Goal: Task Accomplishment & Management: Use online tool/utility

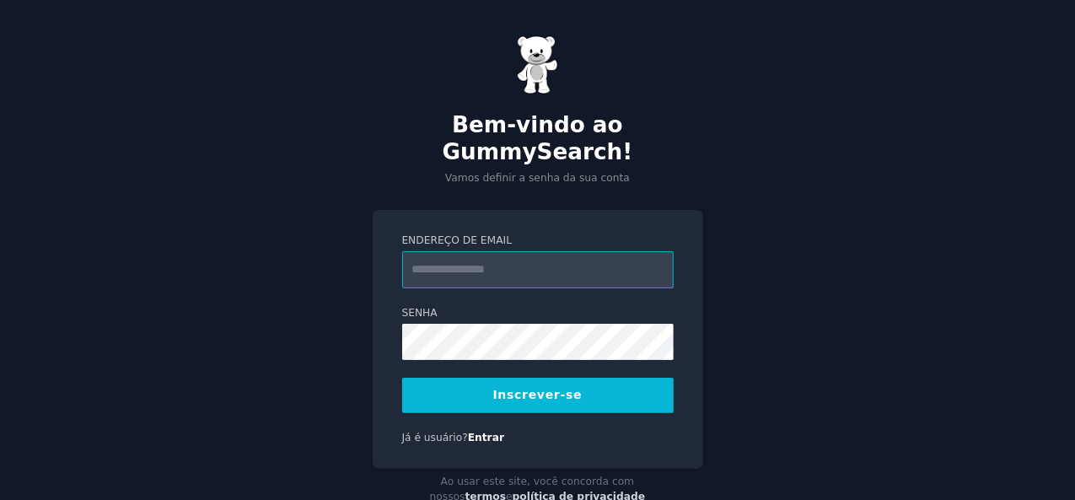
click at [459, 251] on input "Endereço de email" at bounding box center [538, 269] width 272 height 37
type input "**********"
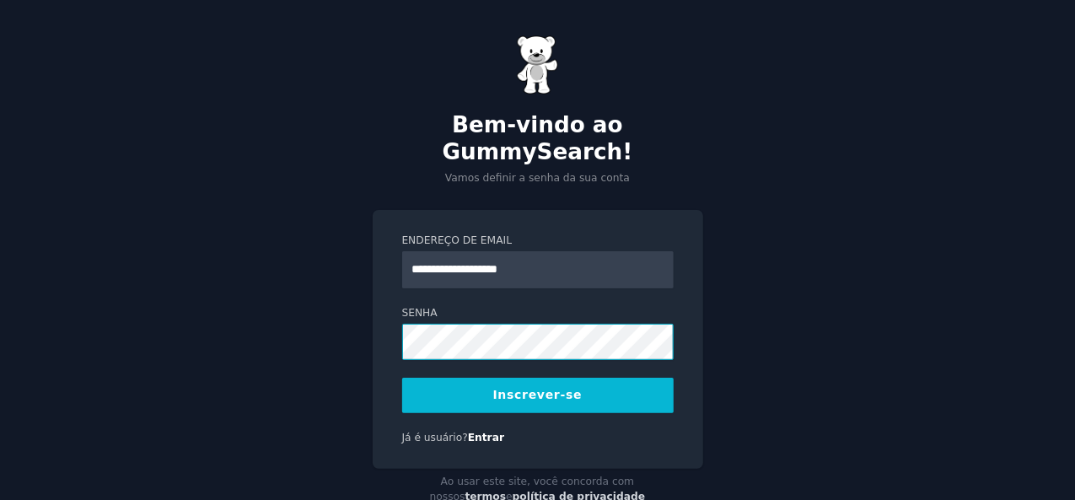
click at [376, 313] on div "**********" at bounding box center [538, 340] width 331 height 260
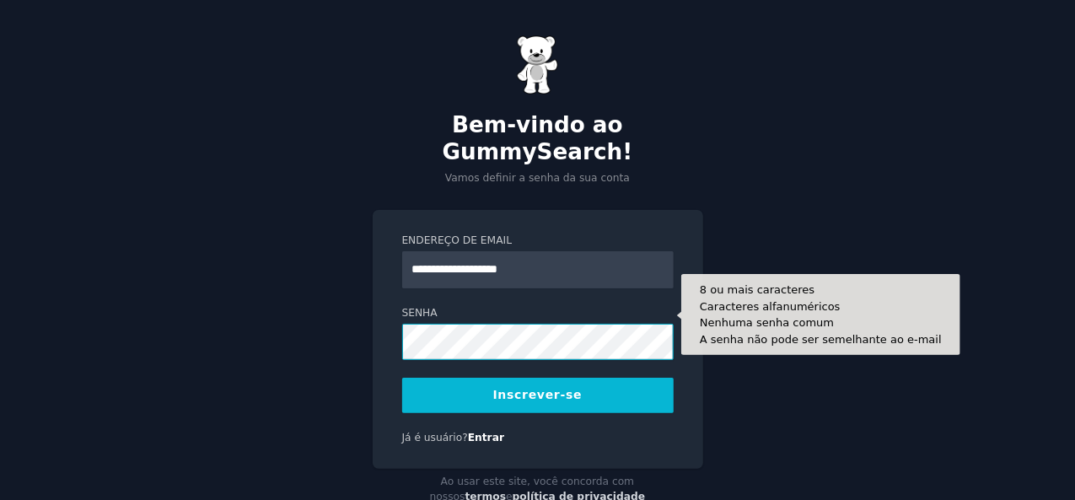
click at [402, 378] on button "Inscrever-se" at bounding box center [538, 395] width 272 height 35
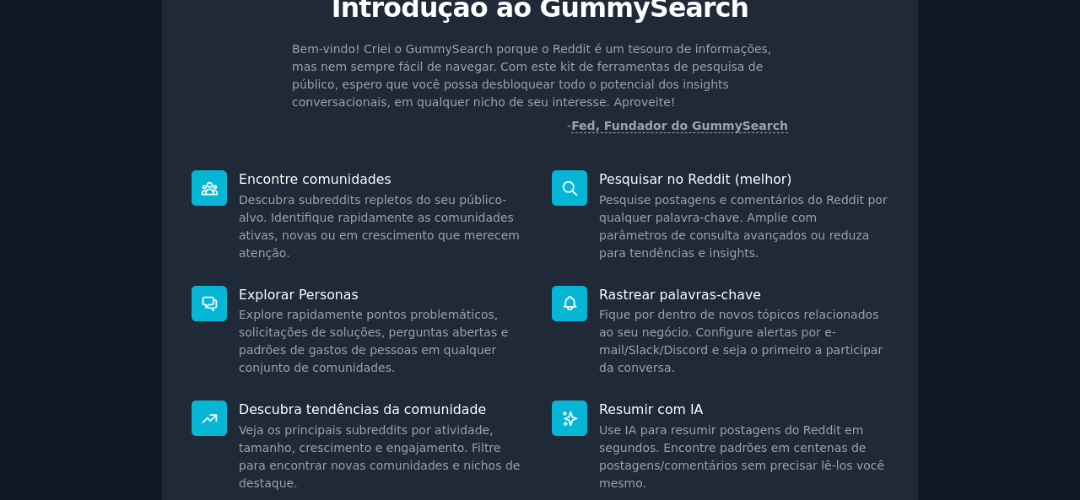
scroll to position [229, 0]
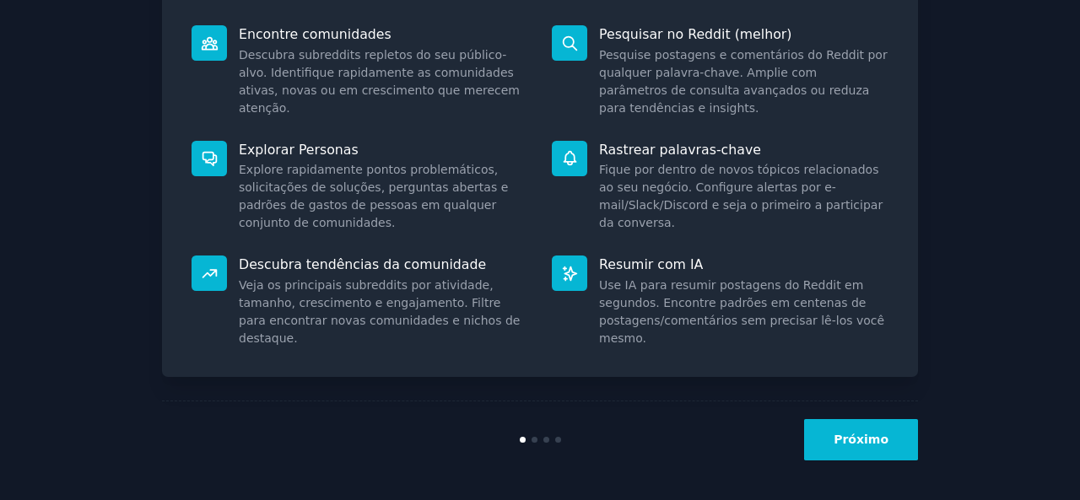
click at [864, 443] on font "Próximo" at bounding box center [860, 439] width 55 height 13
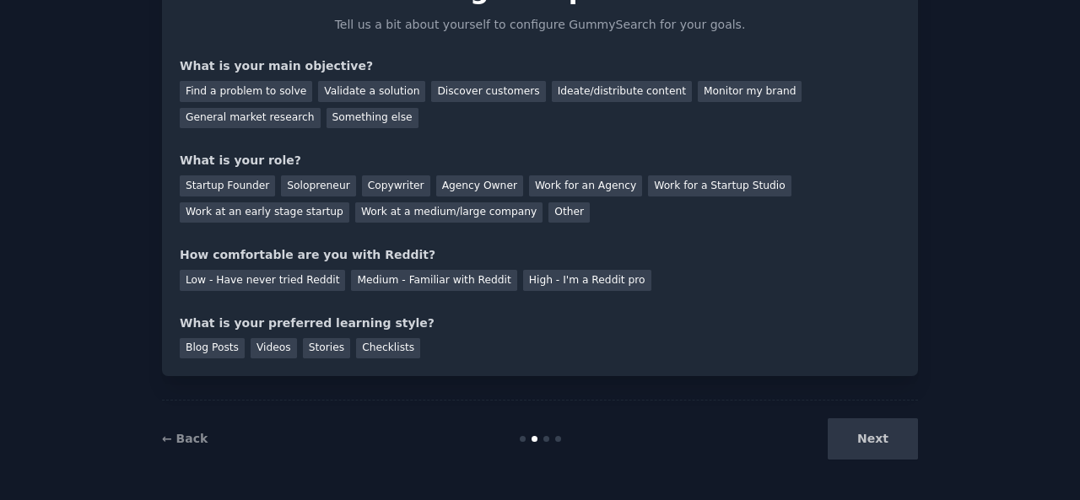
scroll to position [121, 0]
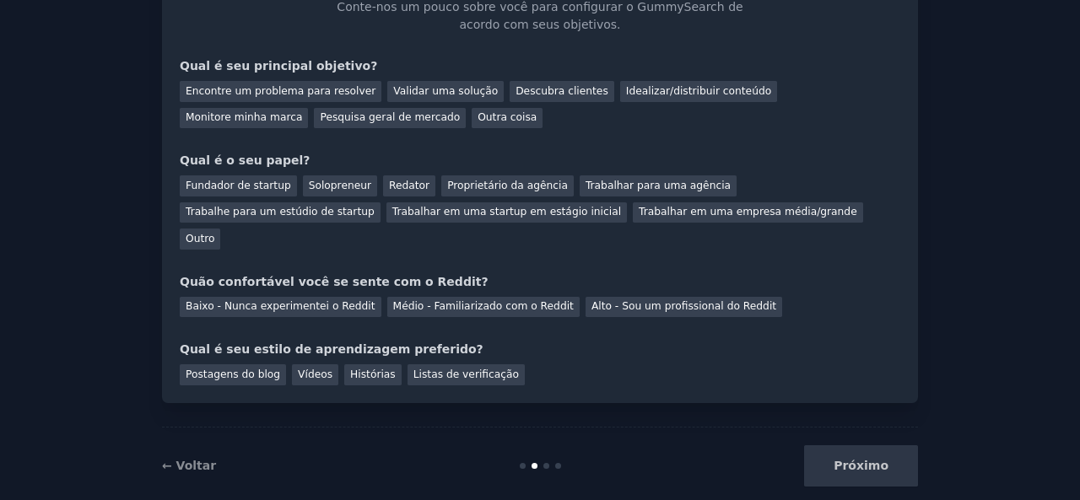
click at [863, 445] on div "Próximo" at bounding box center [792, 465] width 252 height 41
click at [865, 445] on div "Próximo" at bounding box center [792, 465] width 252 height 41
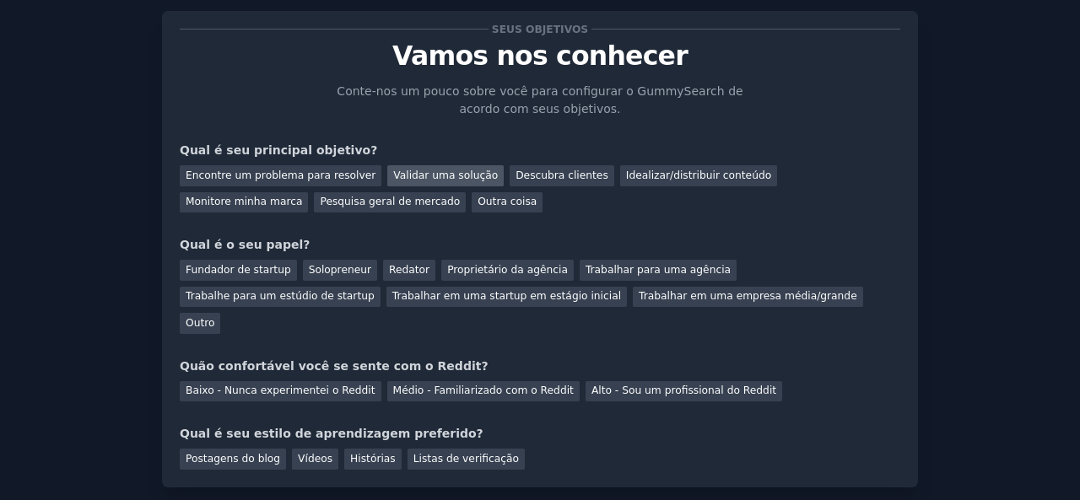
click at [452, 175] on font "Validar uma solução" at bounding box center [445, 176] width 105 height 12
click at [515, 181] on font "Descubra clientes" at bounding box center [561, 176] width 93 height 12
click at [220, 313] on div "Outro" at bounding box center [200, 323] width 40 height 21
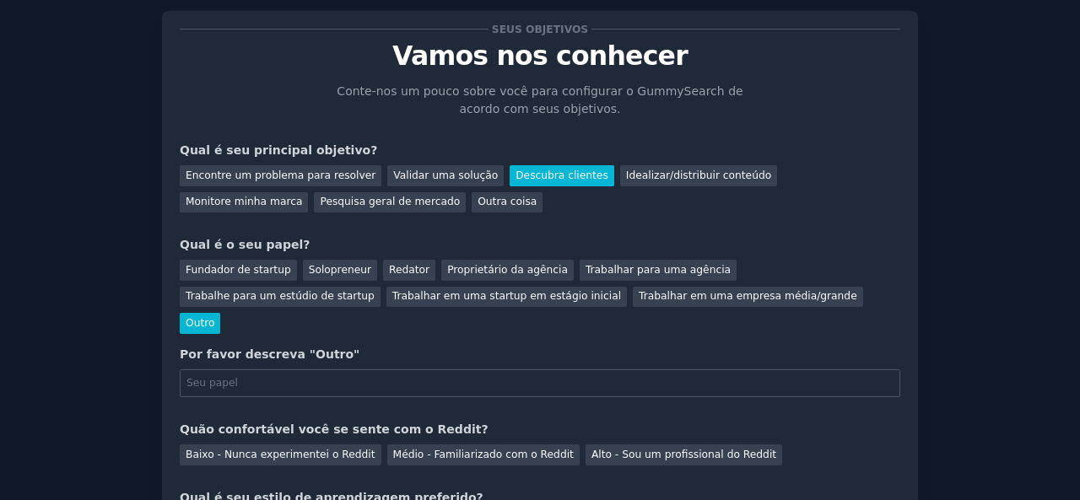
click at [467, 369] on input "text" at bounding box center [540, 383] width 720 height 29
type input "i"
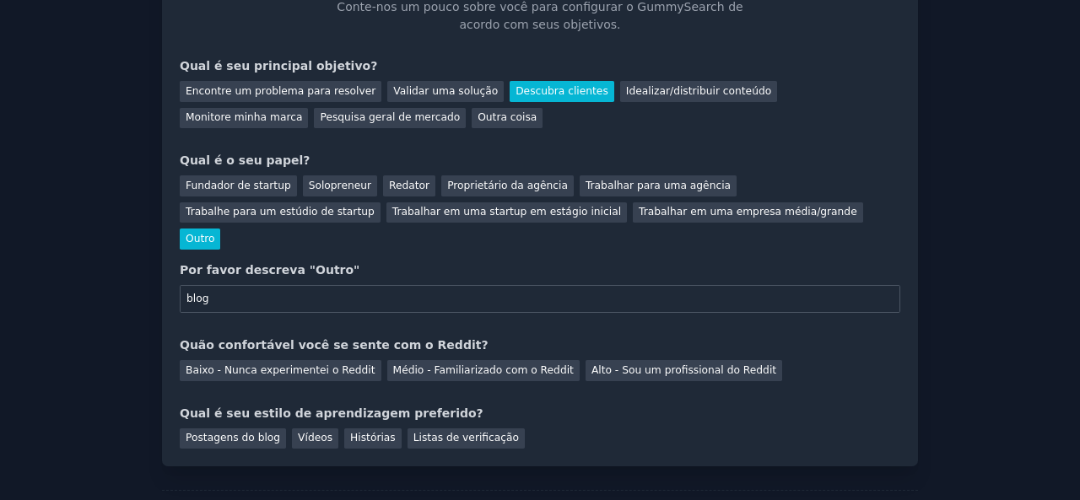
scroll to position [184, 0]
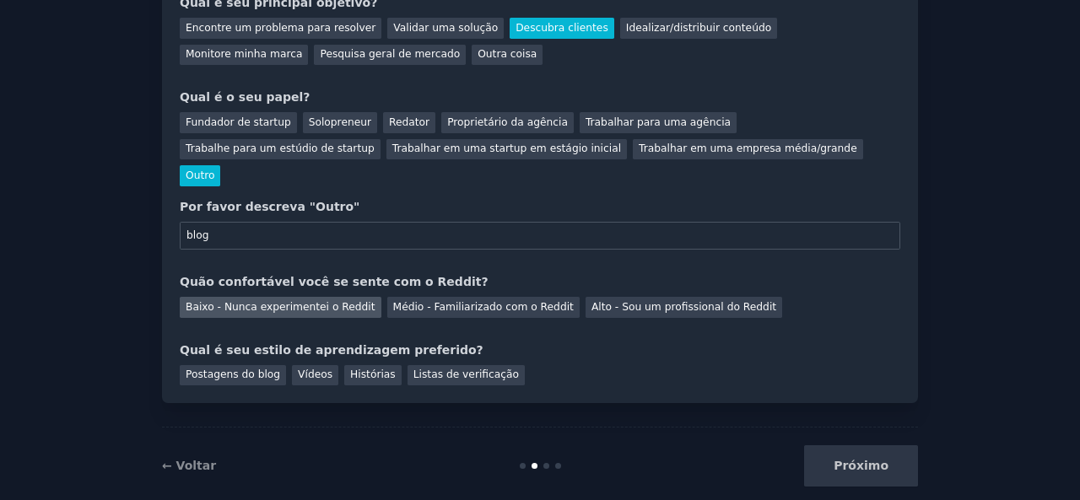
type input "blog"
click at [323, 301] on font "Baixo - Nunca experimentei o Reddit" at bounding box center [281, 307] width 190 height 12
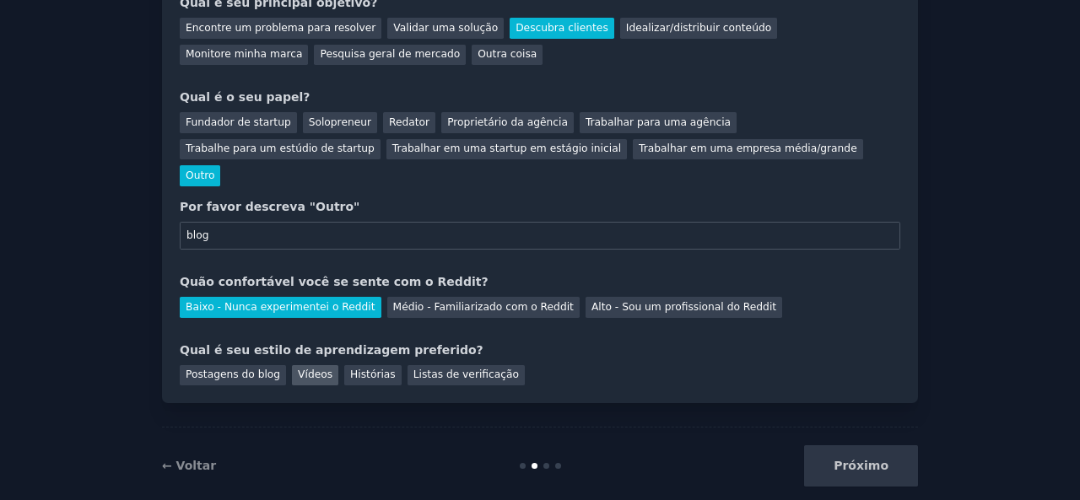
click at [302, 369] on font "Vídeos" at bounding box center [315, 375] width 35 height 12
click at [852, 451] on button "Próximo" at bounding box center [861, 465] width 114 height 41
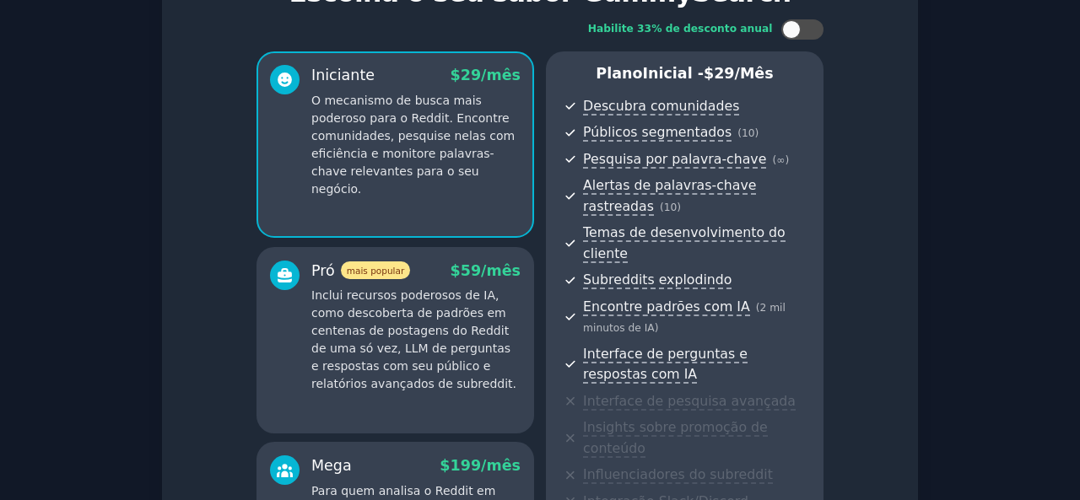
scroll to position [353, 0]
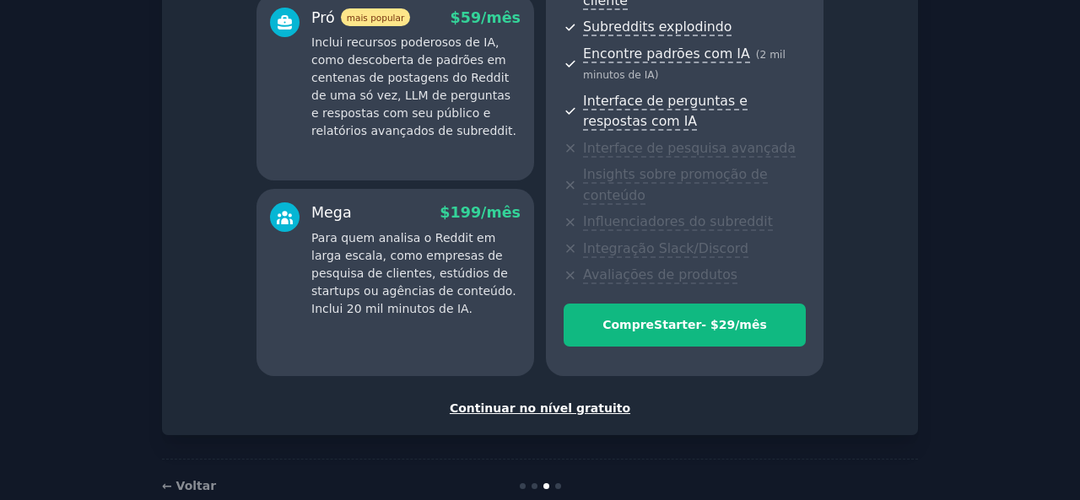
click at [550, 402] on font "Continuar no nível gratuito" at bounding box center [540, 408] width 181 height 13
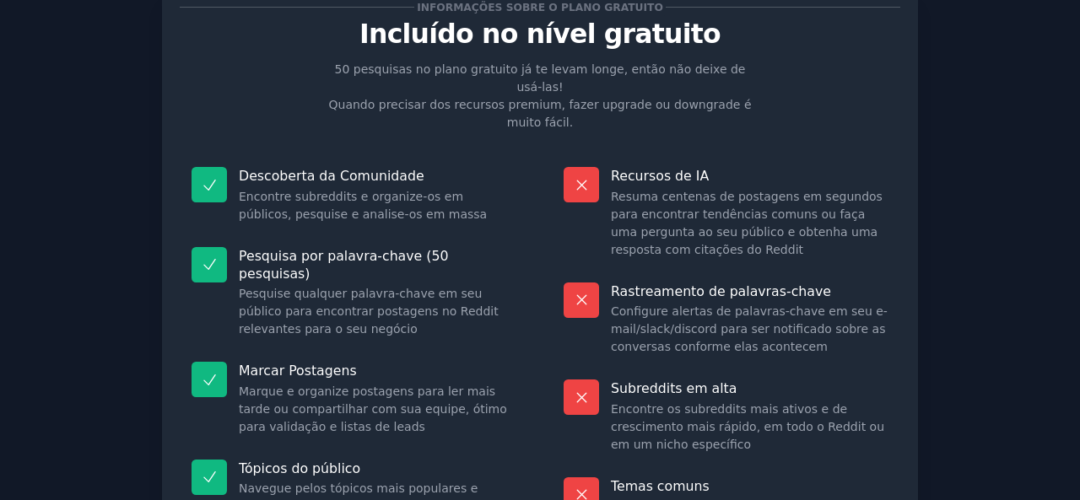
scroll to position [227, 0]
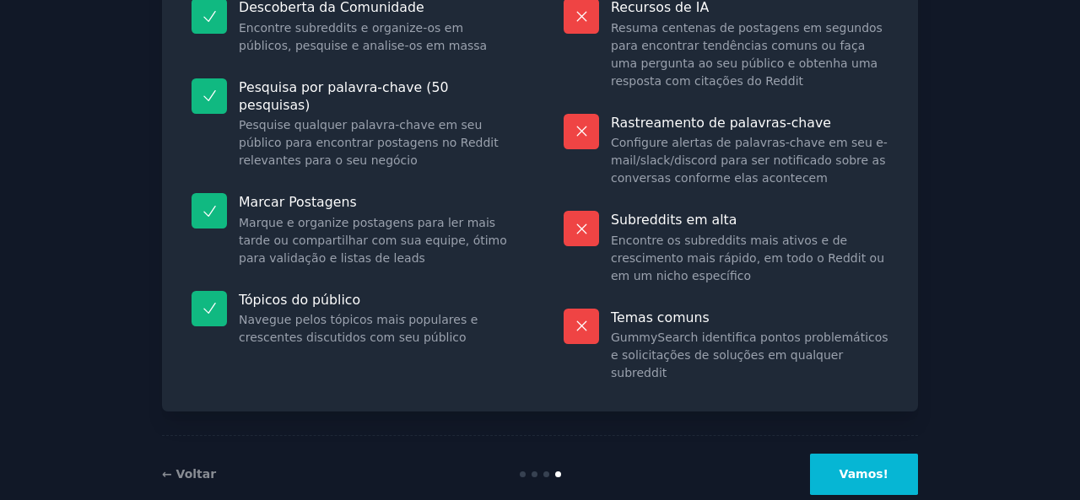
click at [865, 455] on button "Vamos!" at bounding box center [864, 474] width 108 height 41
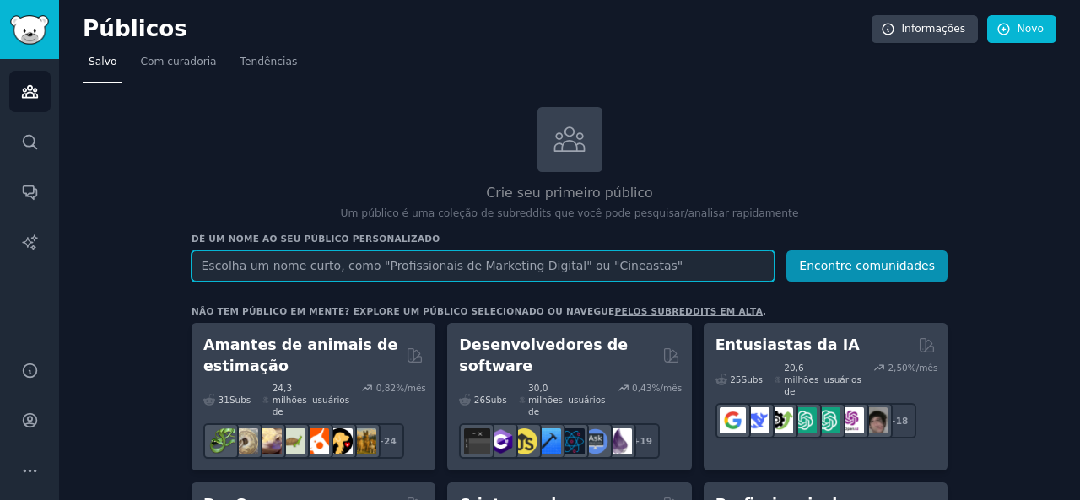
click at [350, 266] on input "text" at bounding box center [482, 266] width 583 height 31
click at [464, 259] on input "text" at bounding box center [482, 266] width 583 height 31
click at [668, 269] on input "text" at bounding box center [482, 266] width 583 height 31
click at [786, 251] on button "Encontre comunidades" at bounding box center [866, 266] width 161 height 31
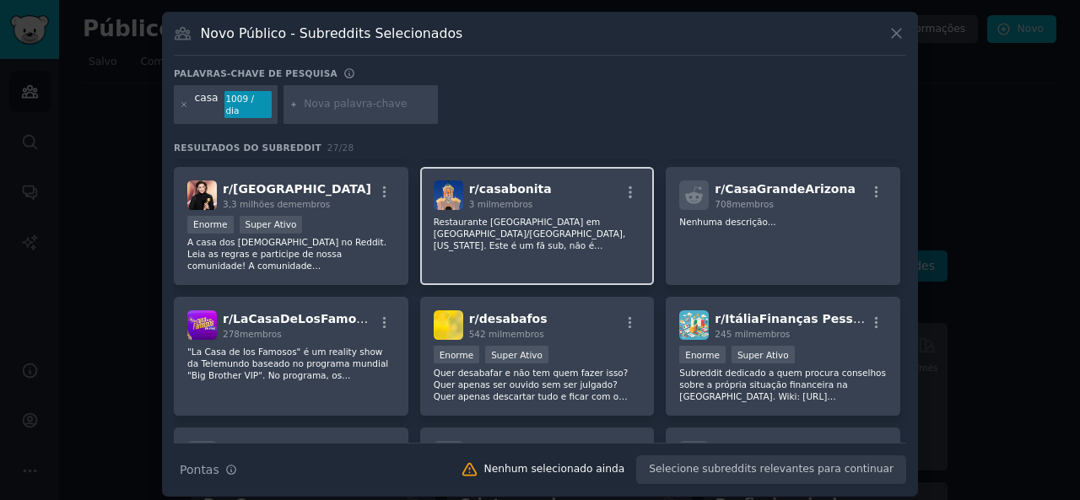
scroll to position [337, 0]
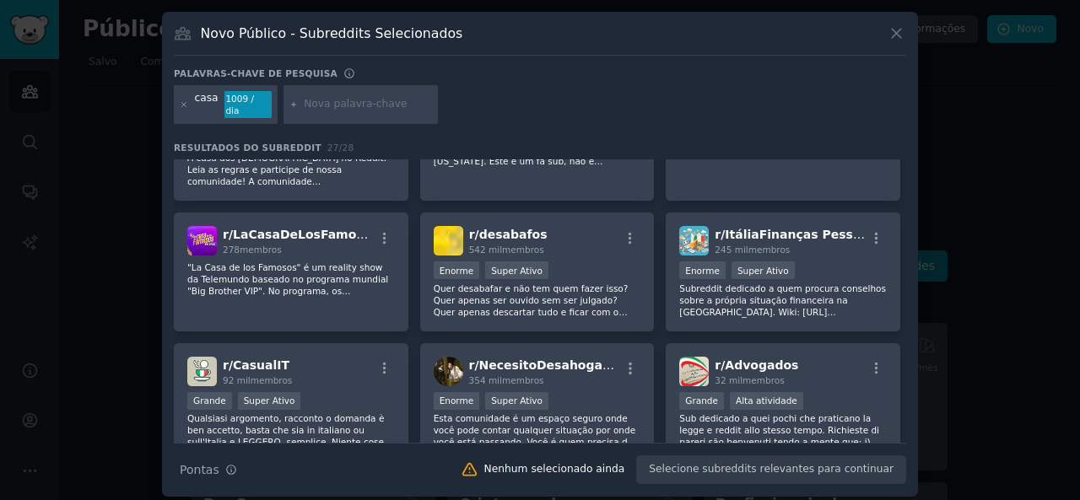
click at [897, 29] on icon at bounding box center [896, 33] width 18 height 18
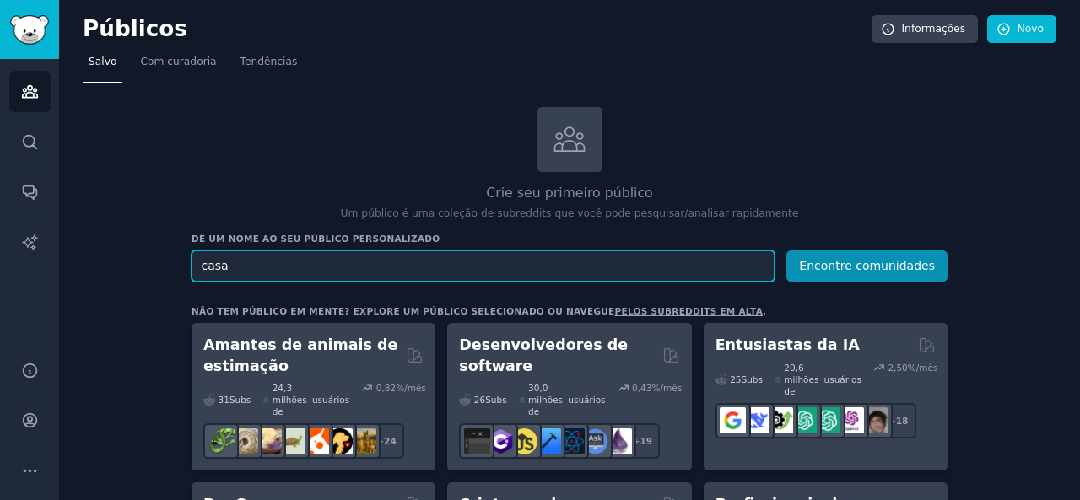
click at [246, 268] on input "casa" at bounding box center [482, 266] width 583 height 31
type input "c"
click at [598, 268] on input "text" at bounding box center [482, 266] width 583 height 31
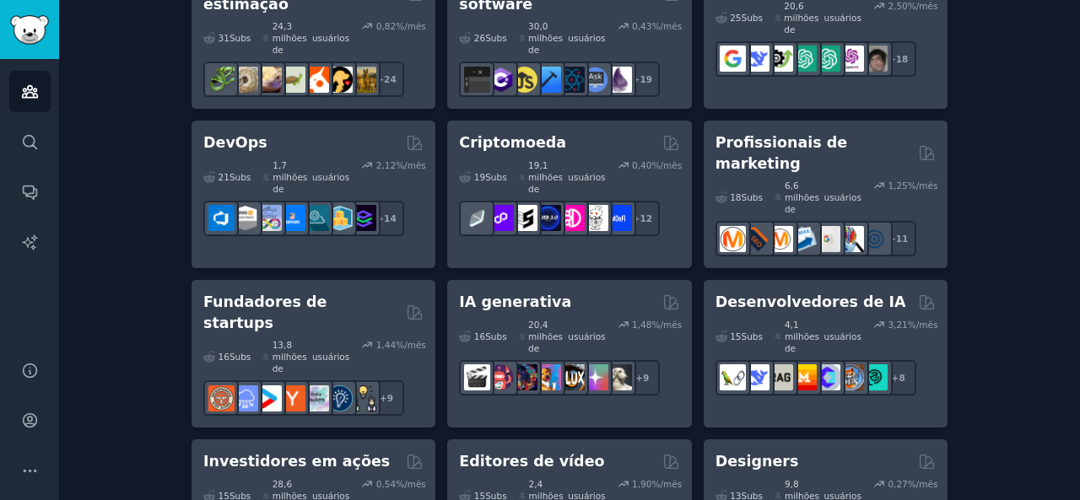
scroll to position [24, 0]
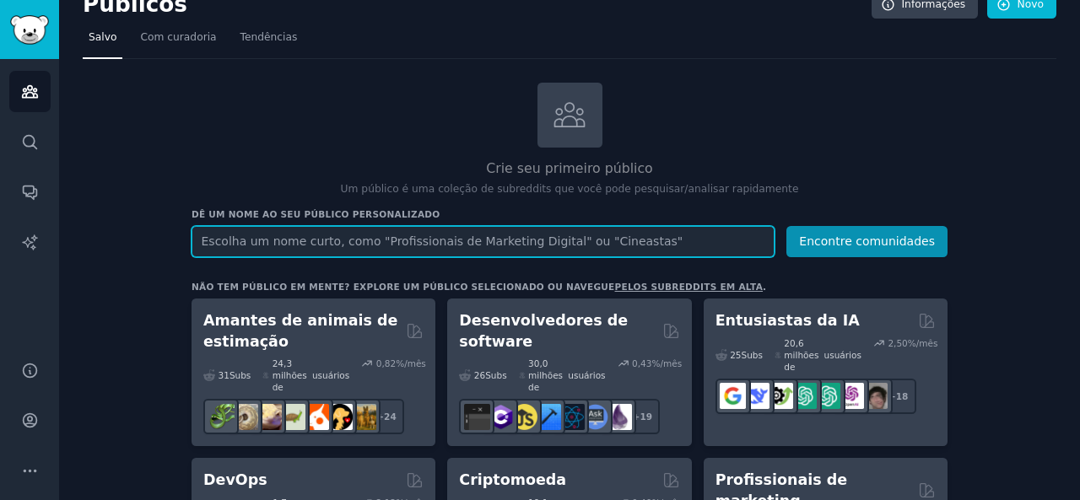
click at [450, 245] on input "text" at bounding box center [482, 241] width 583 height 31
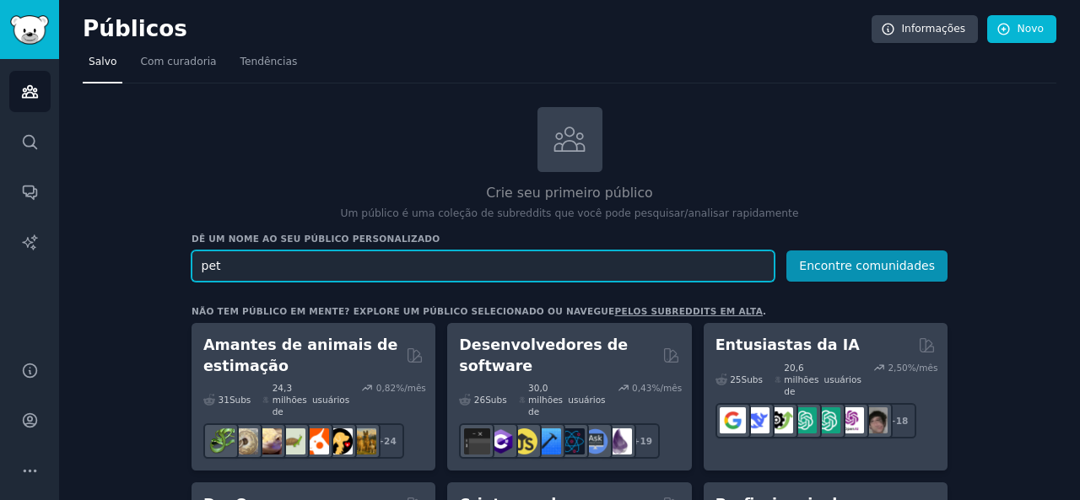
type input "pet"
click at [786, 251] on button "Encontre comunidades" at bounding box center [866, 266] width 161 height 31
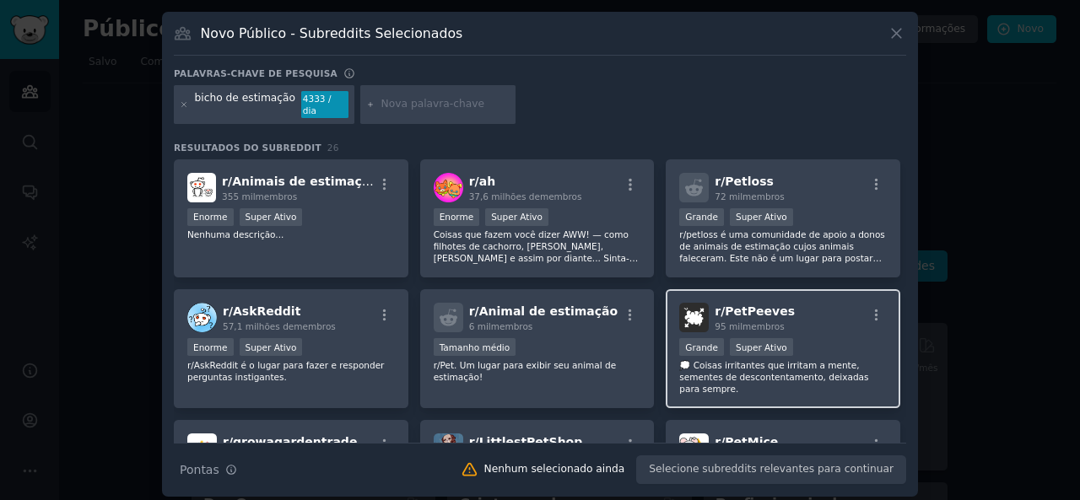
scroll to position [253, 0]
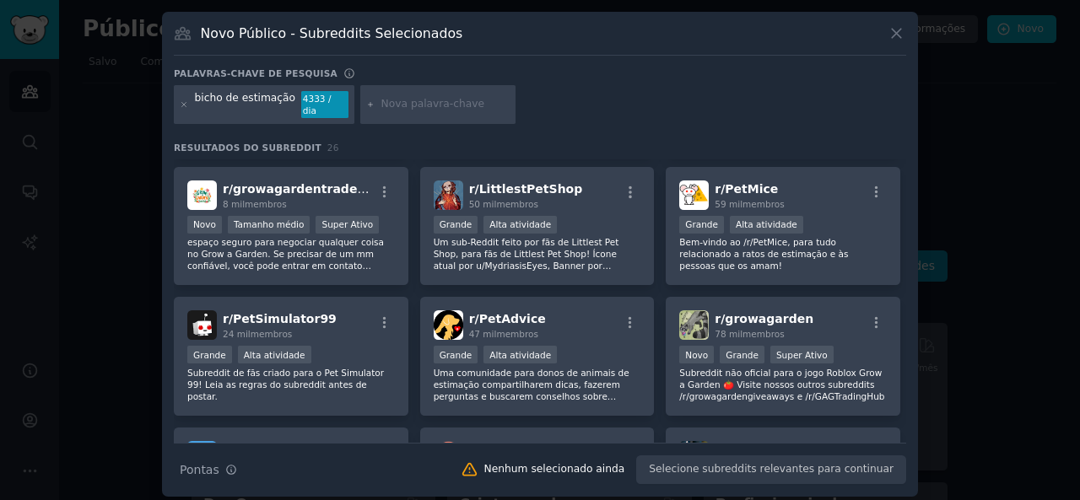
click at [887, 35] on button at bounding box center [896, 33] width 19 height 19
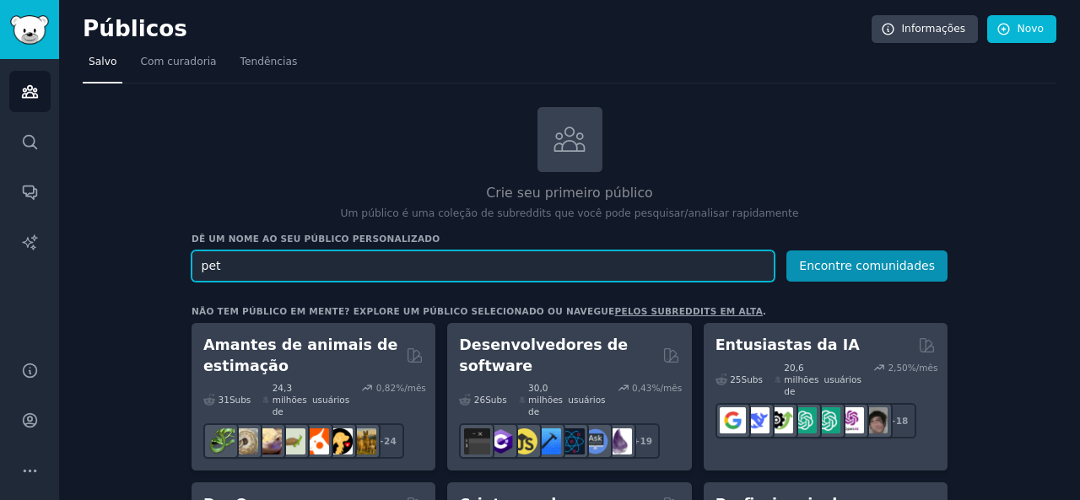
scroll to position [84, 0]
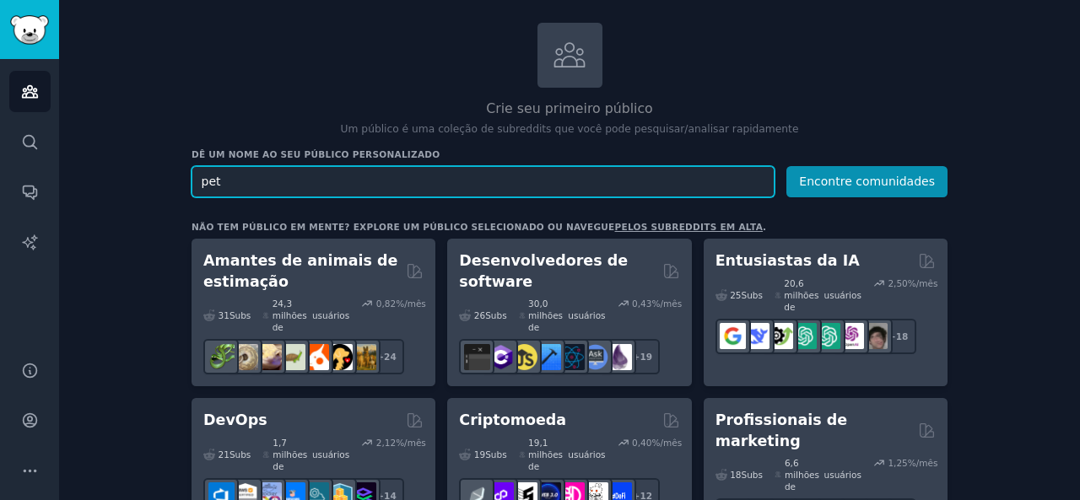
drag, startPoint x: 248, startPoint y: 185, endPoint x: 169, endPoint y: 189, distance: 79.4
type input "psicologi"
click at [786, 166] on button "Encontre comunidades" at bounding box center [866, 181] width 161 height 31
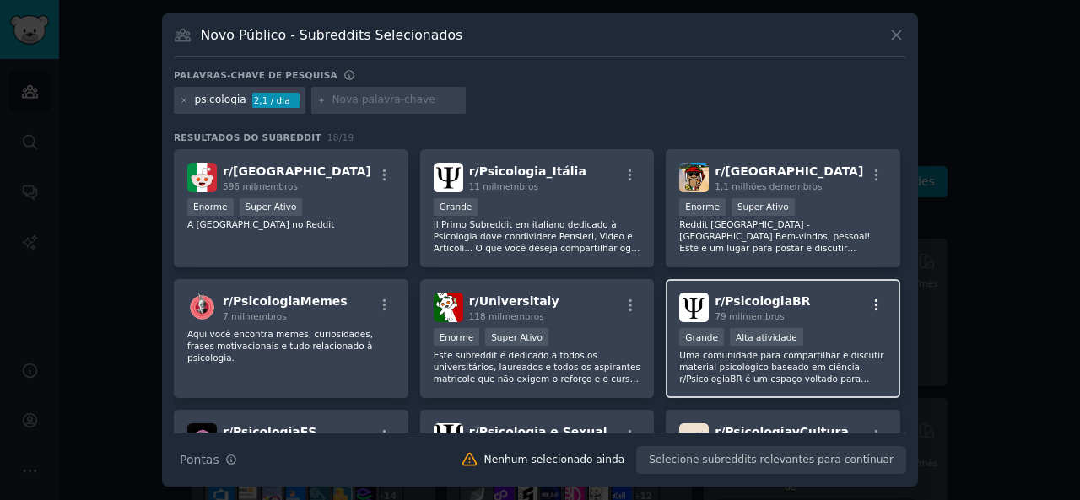
click at [875, 303] on icon "button" at bounding box center [876, 305] width 15 height 15
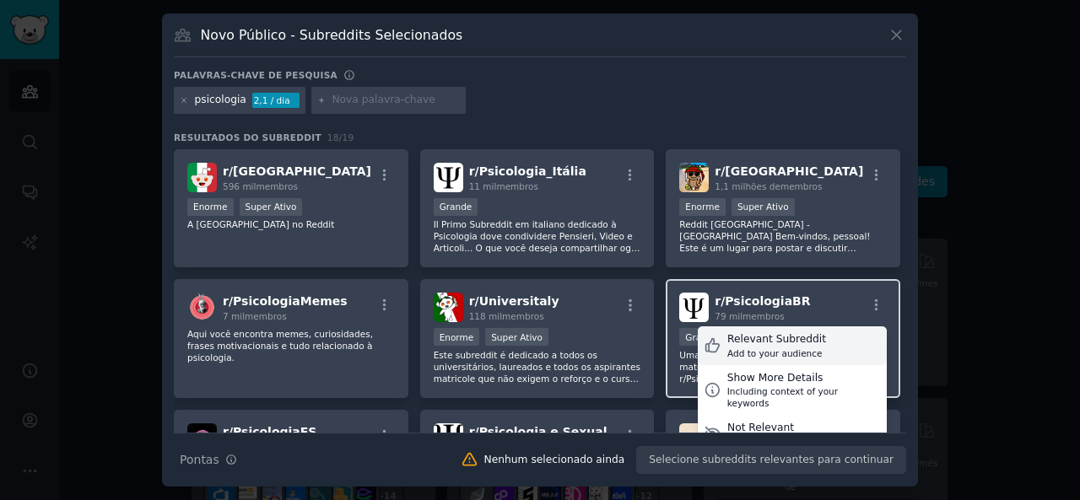
scroll to position [84, 0]
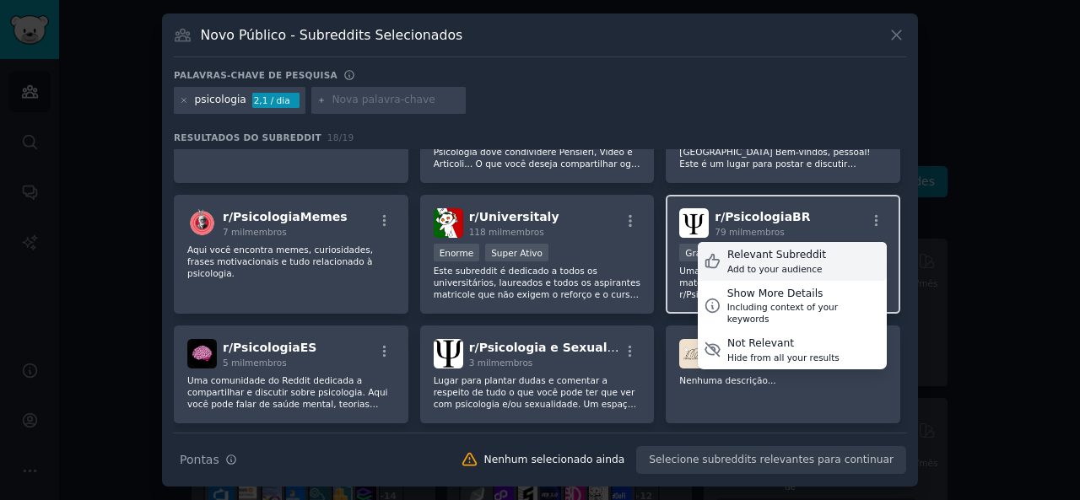
click at [810, 247] on div "Relevant Subreddit Add to your audience" at bounding box center [792, 261] width 189 height 39
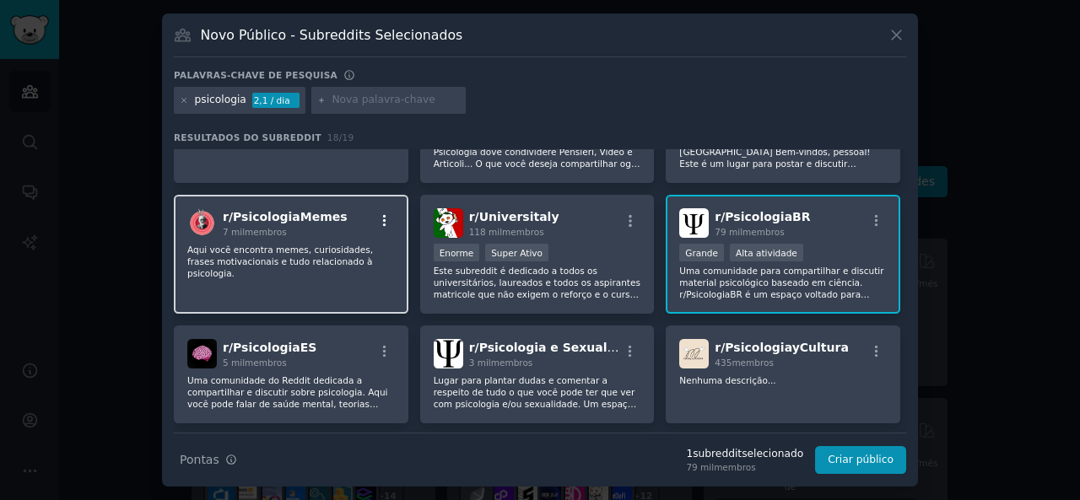
click at [383, 224] on icon "button" at bounding box center [384, 220] width 15 height 15
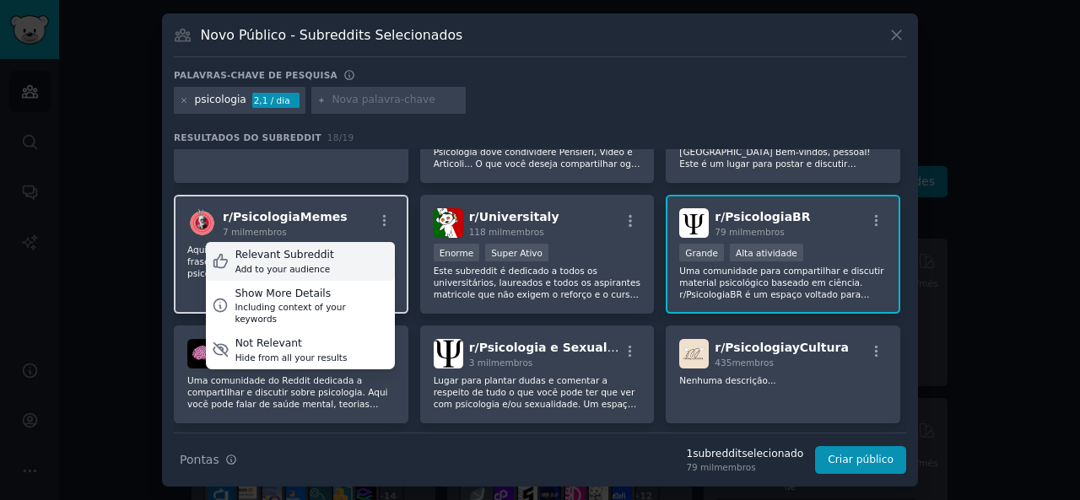
click at [329, 251] on div "Relevant Subreddit Add to your audience" at bounding box center [300, 261] width 189 height 39
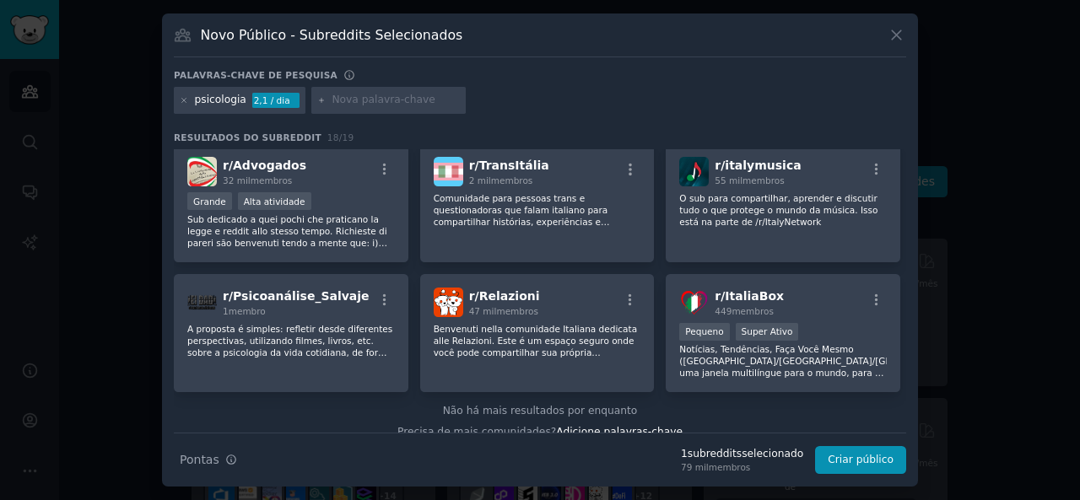
scroll to position [525, 0]
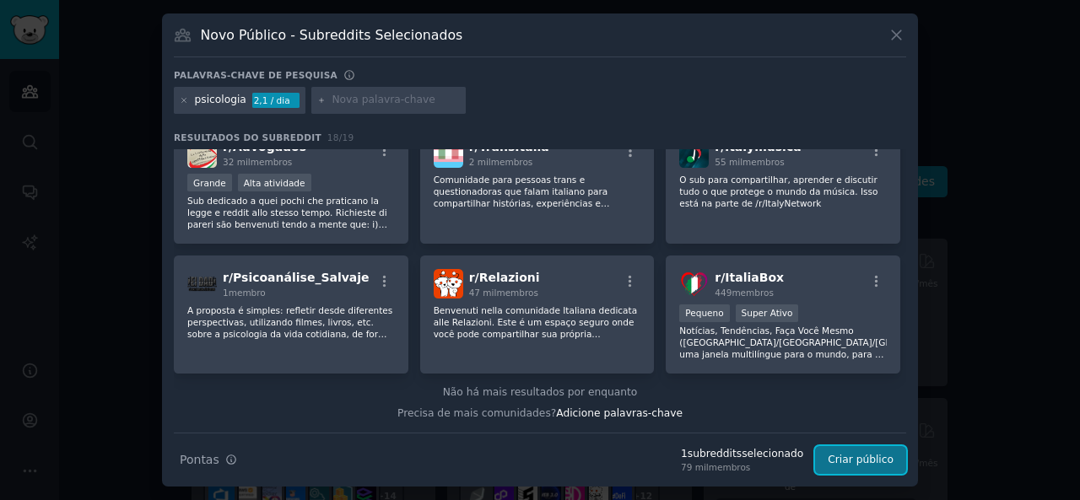
click at [852, 454] on font "Criar público" at bounding box center [860, 460] width 66 height 12
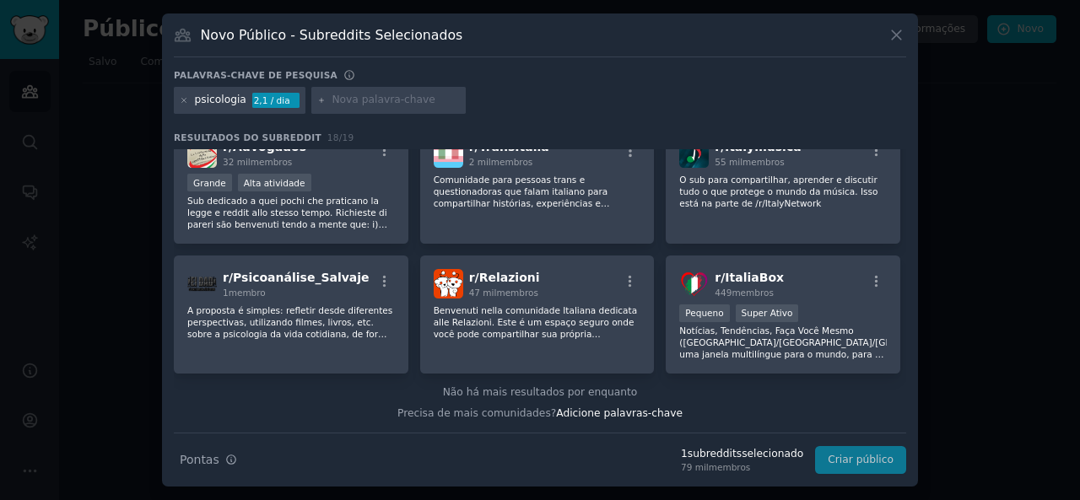
scroll to position [0, 0]
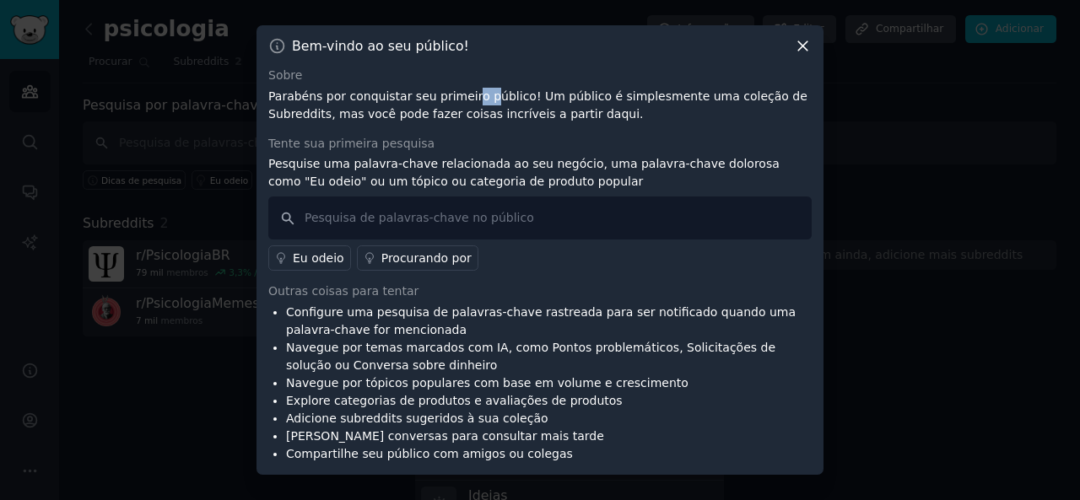
drag, startPoint x: 457, startPoint y: 100, endPoint x: 496, endPoint y: 98, distance: 38.9
click at [483, 98] on font "Parabéns por conquistar seu primeiro público! Um público é simplesmente uma col…" at bounding box center [537, 104] width 539 height 31
drag, startPoint x: 710, startPoint y: 101, endPoint x: 747, endPoint y: 105, distance: 37.3
click at [747, 105] on p "Parabéns por conquistar seu primeiro público! Um público é simplesmente uma col…" at bounding box center [539, 105] width 543 height 35
click at [455, 222] on input "text" at bounding box center [539, 218] width 543 height 43
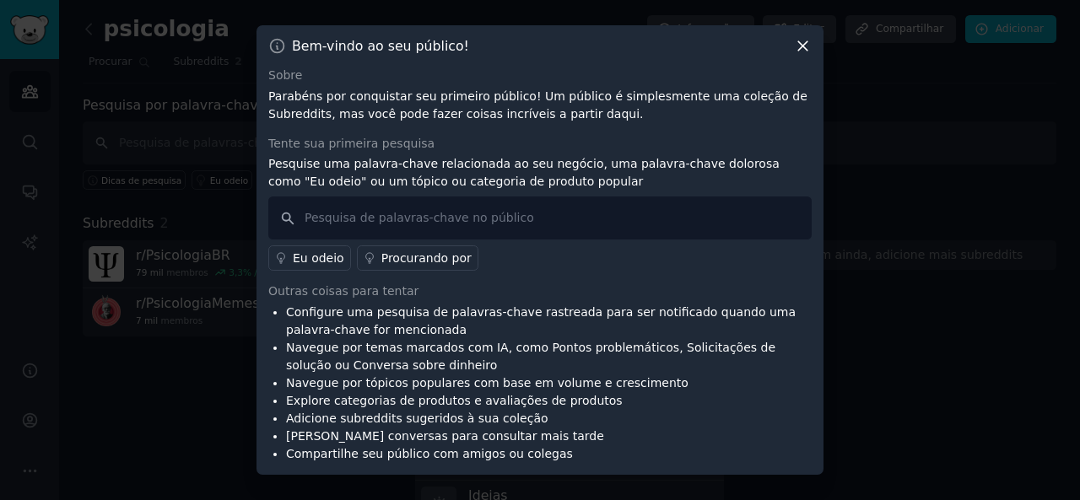
click at [802, 53] on icon at bounding box center [803, 46] width 18 height 18
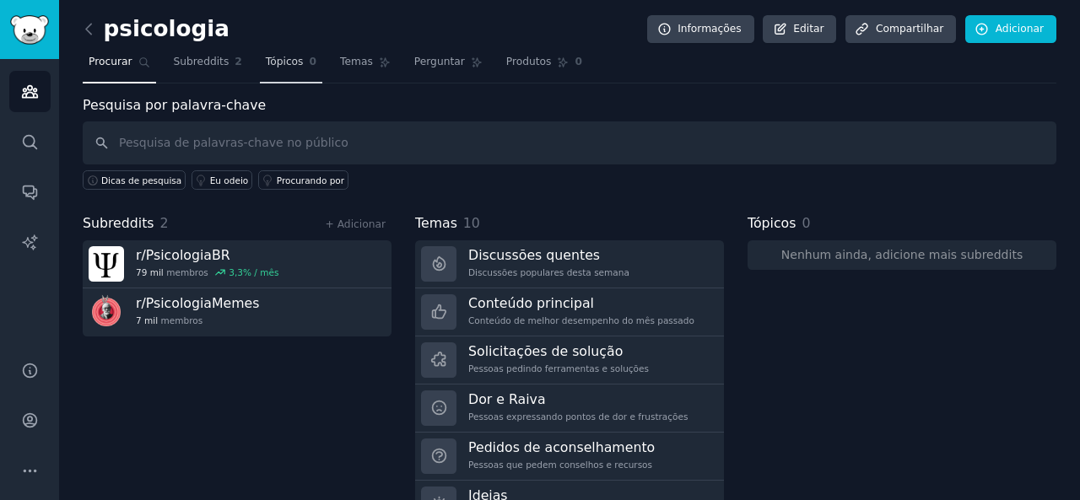
click at [270, 65] on font "Tópicos" at bounding box center [285, 62] width 38 height 12
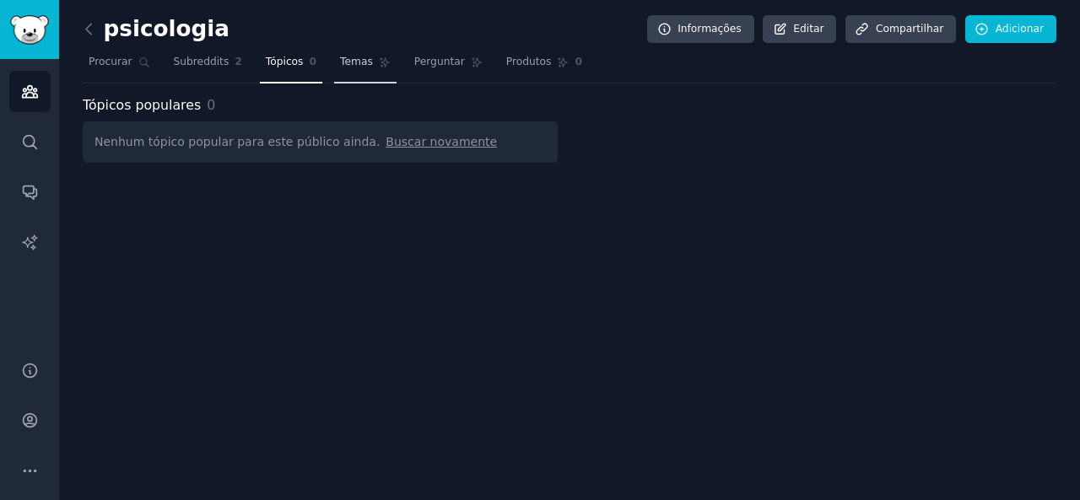
click at [348, 62] on font "Temas" at bounding box center [356, 62] width 33 height 12
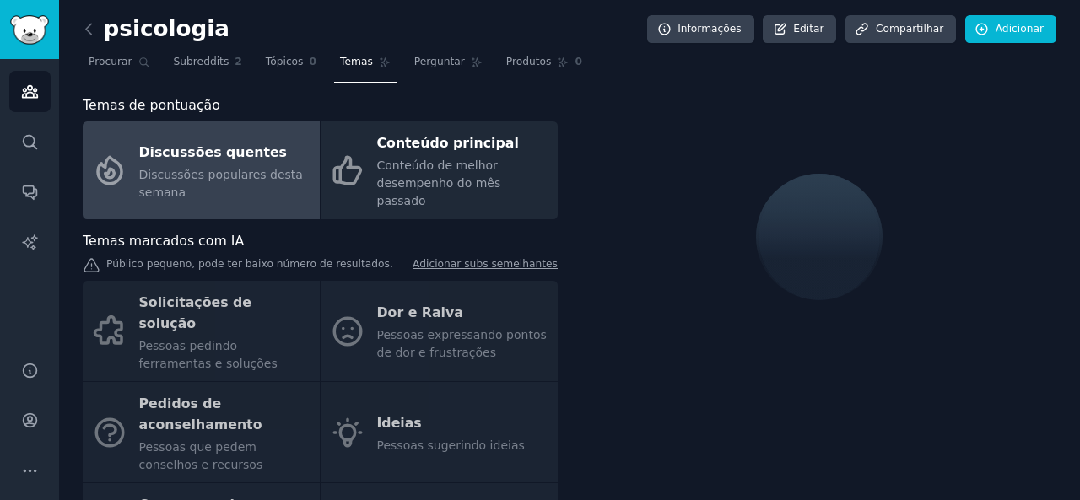
click at [271, 168] on font "Discussões populares desta semana" at bounding box center [221, 183] width 164 height 31
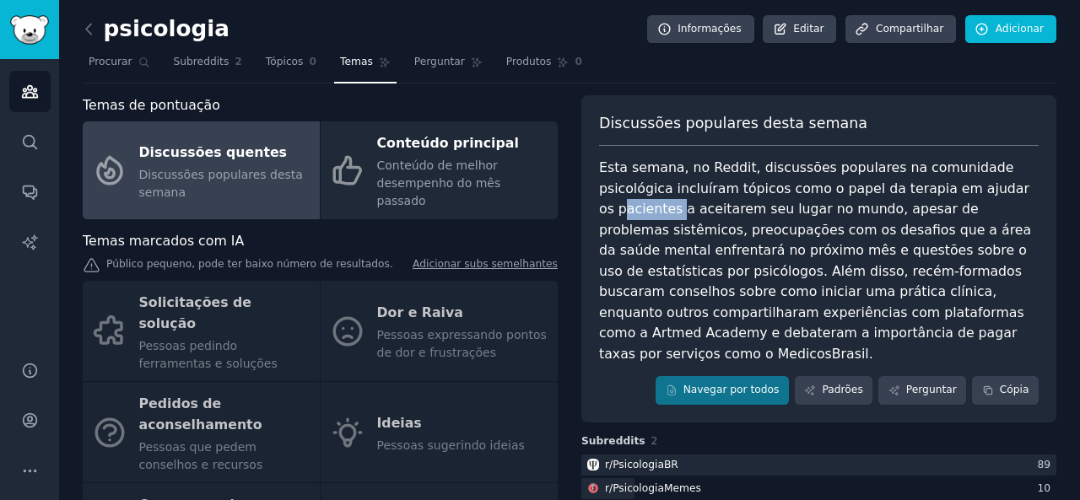
drag, startPoint x: 931, startPoint y: 186, endPoint x: 987, endPoint y: 189, distance: 55.7
click at [987, 189] on font "Esta semana, no Reddit, discussões populares na comunidade psicológica incluíra…" at bounding box center [817, 260] width 436 height 202
drag, startPoint x: 744, startPoint y: 213, endPoint x: 758, endPoint y: 212, distance: 14.4
click at [756, 212] on font "Esta semana, no Reddit, discussões populares na comunidade psicológica incluíra…" at bounding box center [817, 260] width 436 height 202
drag, startPoint x: 849, startPoint y: 210, endPoint x: 887, endPoint y: 207, distance: 38.1
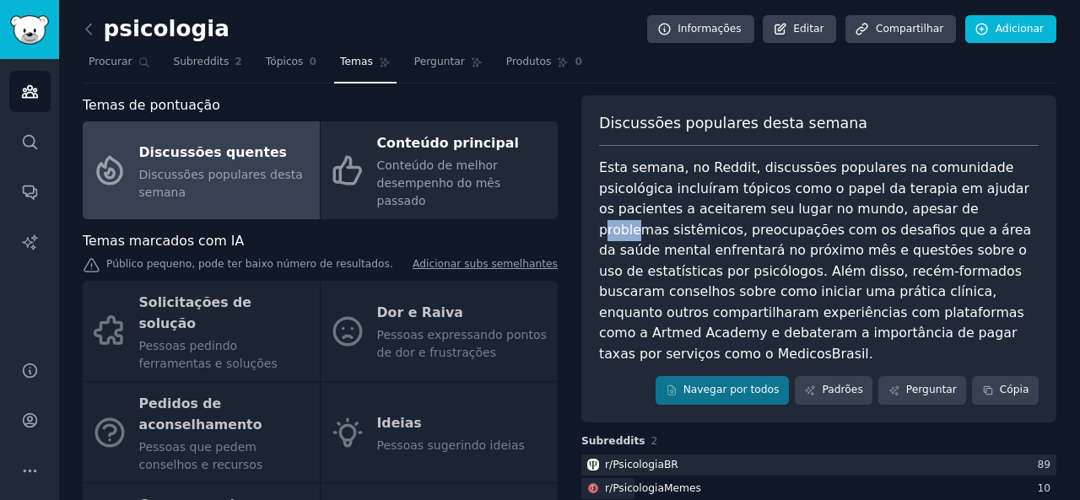
click at [887, 207] on font "Esta semana, no Reddit, discussões populares na comunidade psicológica incluíra…" at bounding box center [817, 260] width 436 height 202
drag, startPoint x: 745, startPoint y: 229, endPoint x: 870, endPoint y: 225, distance: 124.9
click at [870, 225] on font "Esta semana, no Reddit, discussões populares na comunidade psicológica incluíra…" at bounding box center [817, 260] width 436 height 202
drag, startPoint x: 713, startPoint y: 267, endPoint x: 783, endPoint y: 266, distance: 70.0
click at [763, 266] on font "Esta semana, no Reddit, discussões populares na comunidade psicológica incluíra…" at bounding box center [817, 260] width 436 height 202
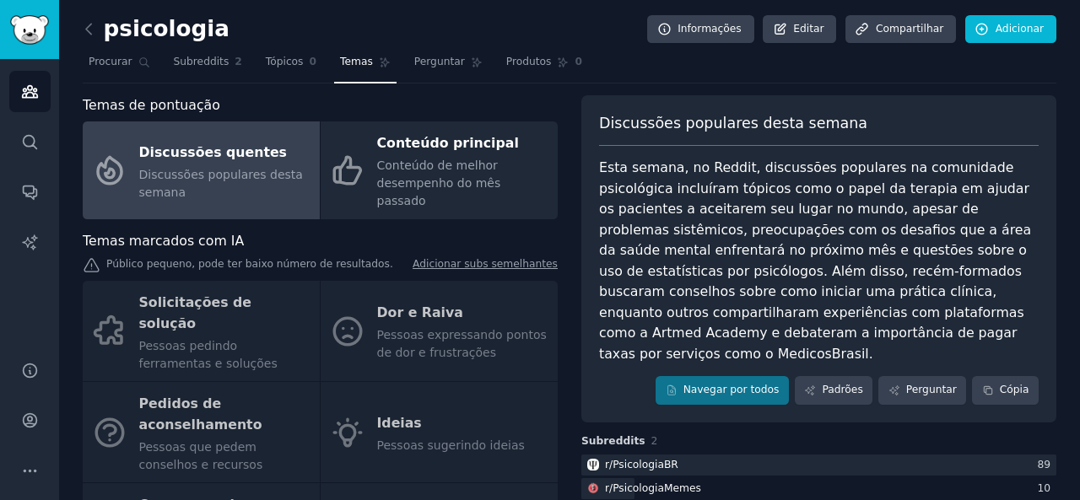
click at [833, 269] on font "Esta semana, no Reddit, discussões populares na comunidade psicológica incluíra…" at bounding box center [817, 260] width 436 height 202
drag, startPoint x: 855, startPoint y: 267, endPoint x: 936, endPoint y: 269, distance: 81.0
click at [936, 269] on font "Esta semana, no Reddit, discussões populares na comunidade psicológica incluíra…" at bounding box center [817, 260] width 436 height 202
drag, startPoint x: 764, startPoint y: 288, endPoint x: 836, endPoint y: 284, distance: 71.8
click at [806, 284] on font "Esta semana, no Reddit, discussões populares na comunidade psicológica incluíra…" at bounding box center [817, 260] width 436 height 202
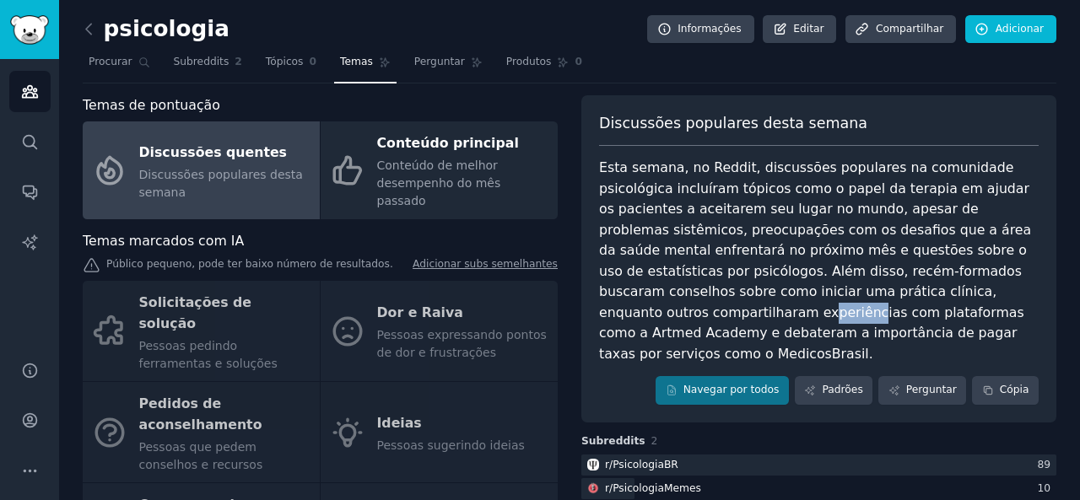
drag, startPoint x: 895, startPoint y: 291, endPoint x: 936, endPoint y: 293, distance: 41.4
click at [936, 293] on font "Esta semana, no Reddit, discussões populares na comunidade psicológica incluíra…" at bounding box center [817, 260] width 436 height 202
click at [717, 312] on font "Esta semana, no Reddit, discussões populares na comunidade psicológica incluíra…" at bounding box center [817, 260] width 436 height 202
drag, startPoint x: 720, startPoint y: 313, endPoint x: 820, endPoint y: 313, distance: 99.5
click at [820, 313] on font "Esta semana, no Reddit, discussões populares na comunidade psicológica incluíra…" at bounding box center [817, 260] width 436 height 202
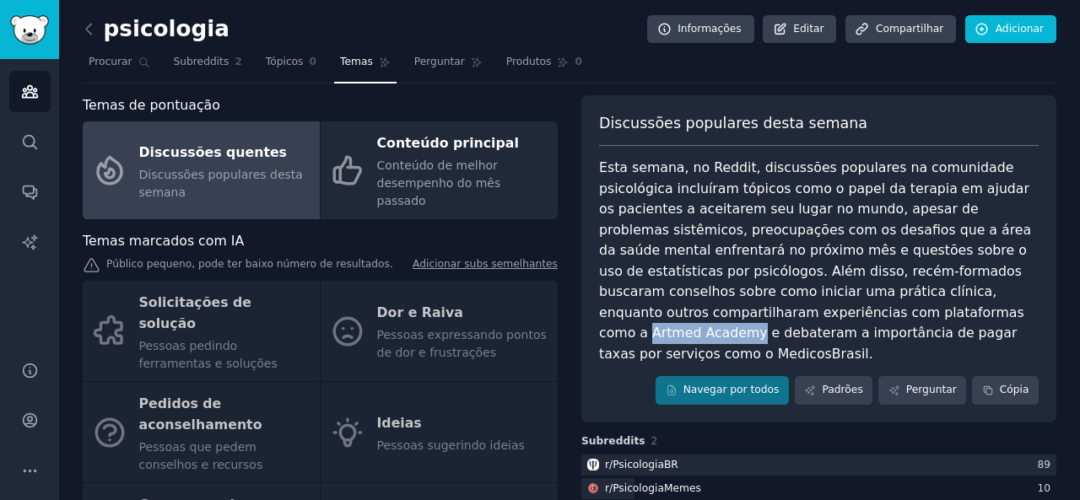
copy font "Artmed Academy"
drag, startPoint x: 679, startPoint y: 337, endPoint x: 796, endPoint y: 331, distance: 117.4
click at [796, 331] on font "Esta semana, no Reddit, discussões populares na comunidade psicológica incluíra…" at bounding box center [817, 260] width 436 height 202
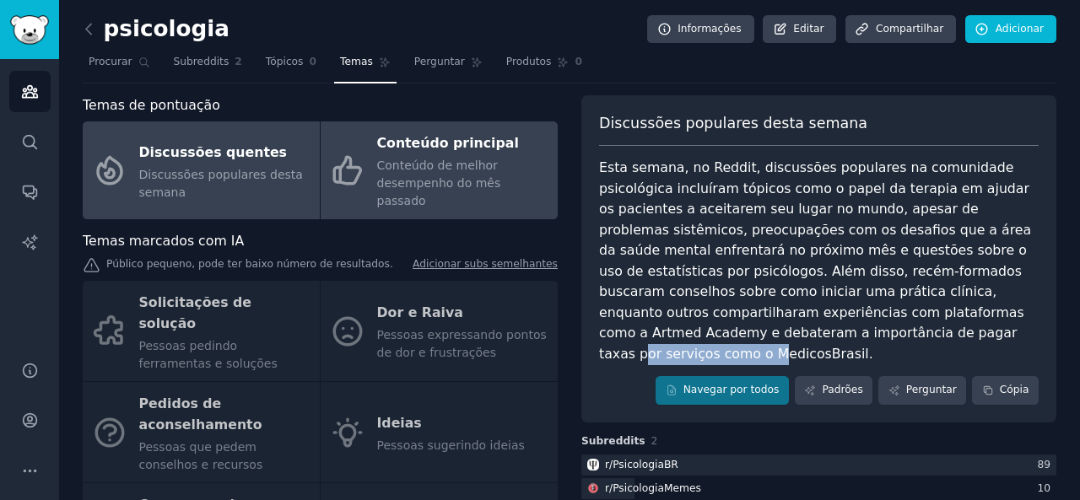
click at [425, 168] on font "Conteúdo de melhor desempenho do mês passado" at bounding box center [439, 183] width 124 height 49
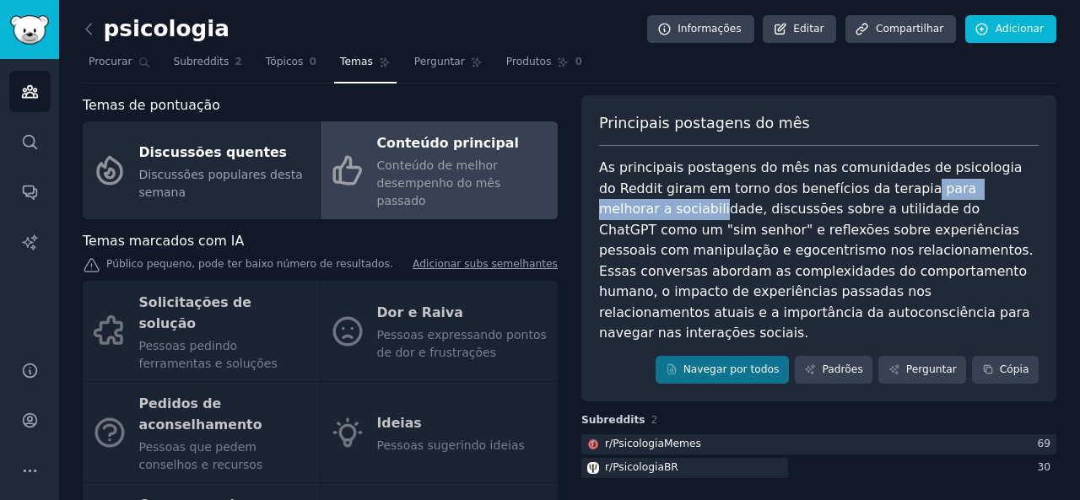
drag, startPoint x: 839, startPoint y: 188, endPoint x: 989, endPoint y: 189, distance: 149.3
click at [989, 189] on font "As principais postagens do mês nas comunidades de psicologia do Reddit giram em…" at bounding box center [818, 249] width 439 height 181
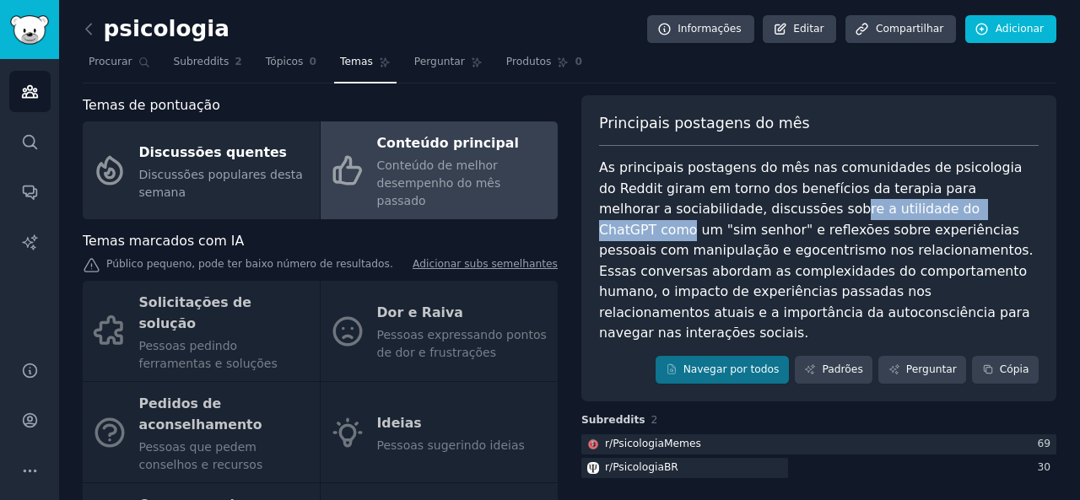
drag, startPoint x: 683, startPoint y: 212, endPoint x: 885, endPoint y: 209, distance: 201.6
click at [884, 209] on font "As principais postagens do mês nas comunidades de psicologia do Reddit giram em…" at bounding box center [818, 249] width 439 height 181
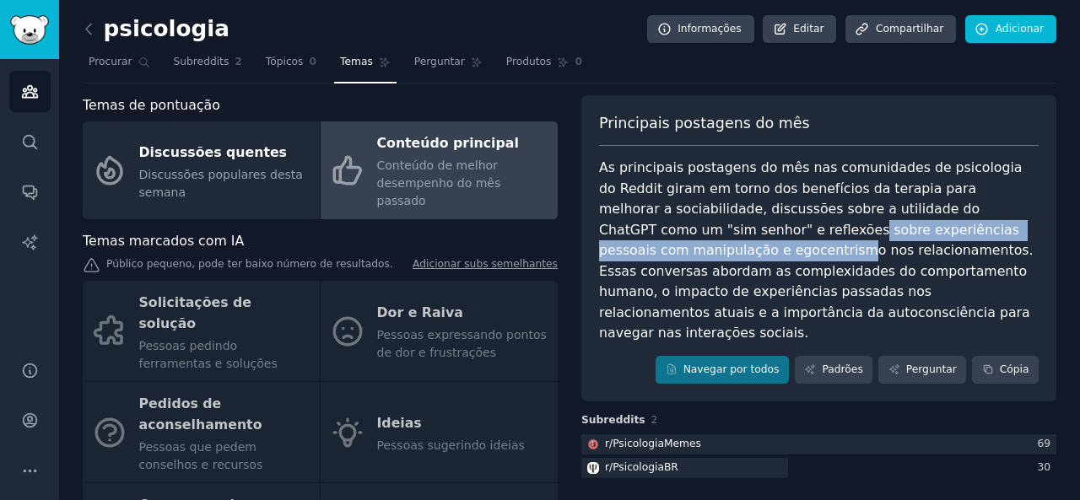
drag, startPoint x: 650, startPoint y: 234, endPoint x: 1009, endPoint y: 229, distance: 358.5
click at [1009, 229] on font "As principais postagens do mês nas comunidades de psicologia do Reddit giram em…" at bounding box center [818, 249] width 439 height 181
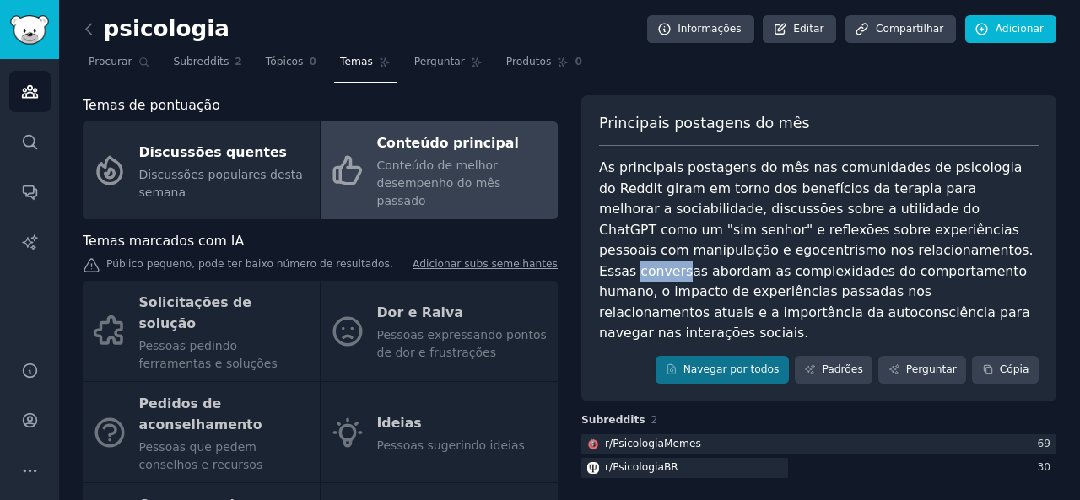
drag, startPoint x: 759, startPoint y: 258, endPoint x: 841, endPoint y: 251, distance: 82.2
click at [814, 255] on div "As principais postagens do mês nas comunidades de psicologia do Reddit giram em…" at bounding box center [818, 251] width 439 height 186
drag, startPoint x: 804, startPoint y: 267, endPoint x: 858, endPoint y: 265, distance: 54.0
click at [858, 265] on font "As principais postagens do mês nas comunidades de psicologia do Reddit giram em…" at bounding box center [818, 249] width 439 height 181
drag, startPoint x: 860, startPoint y: 282, endPoint x: 892, endPoint y: 283, distance: 31.2
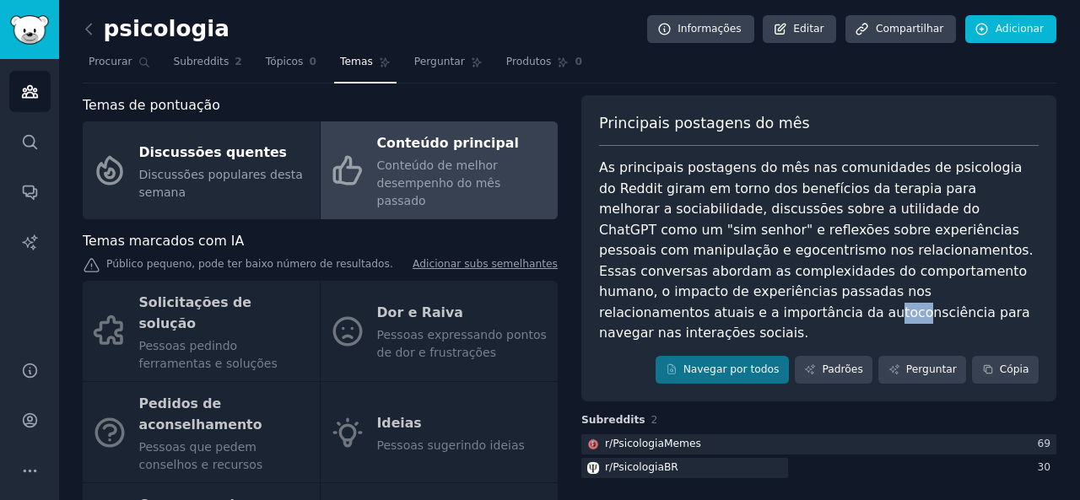
click at [892, 283] on font "As principais postagens do mês nas comunidades de psicologia do Reddit giram em…" at bounding box center [818, 249] width 439 height 181
click at [103, 64] on font "Procurar" at bounding box center [111, 62] width 44 height 12
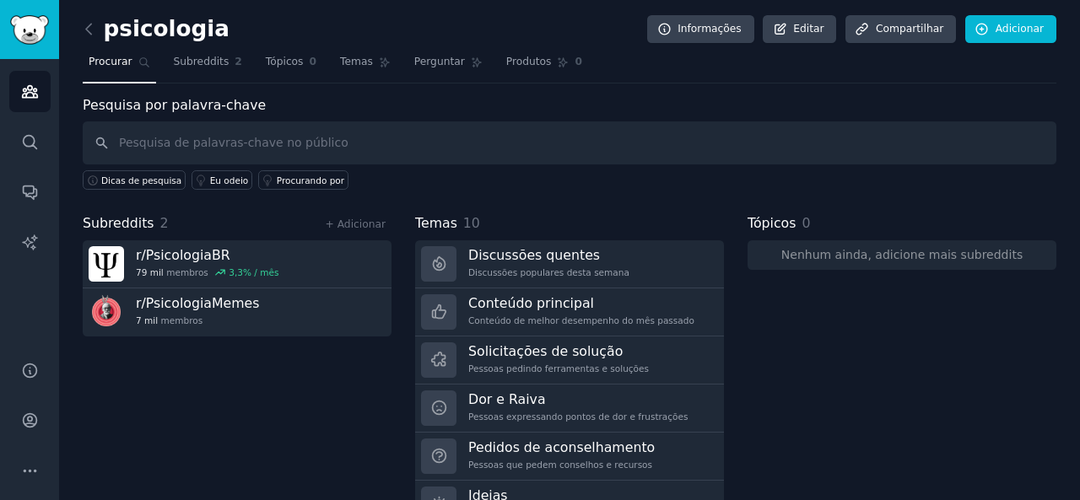
click at [89, 38] on link at bounding box center [93, 29] width 21 height 27
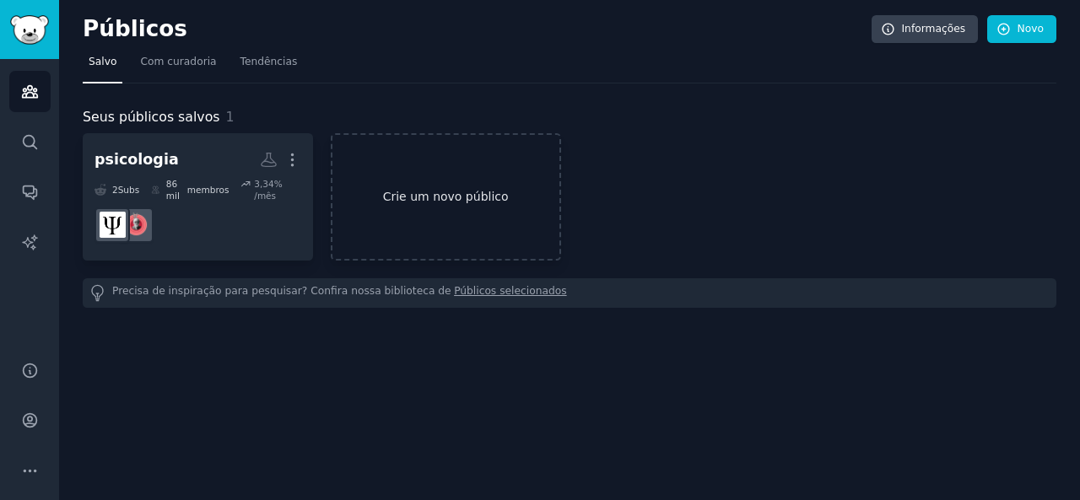
click at [479, 200] on link "Crie um novo público" at bounding box center [446, 196] width 230 height 127
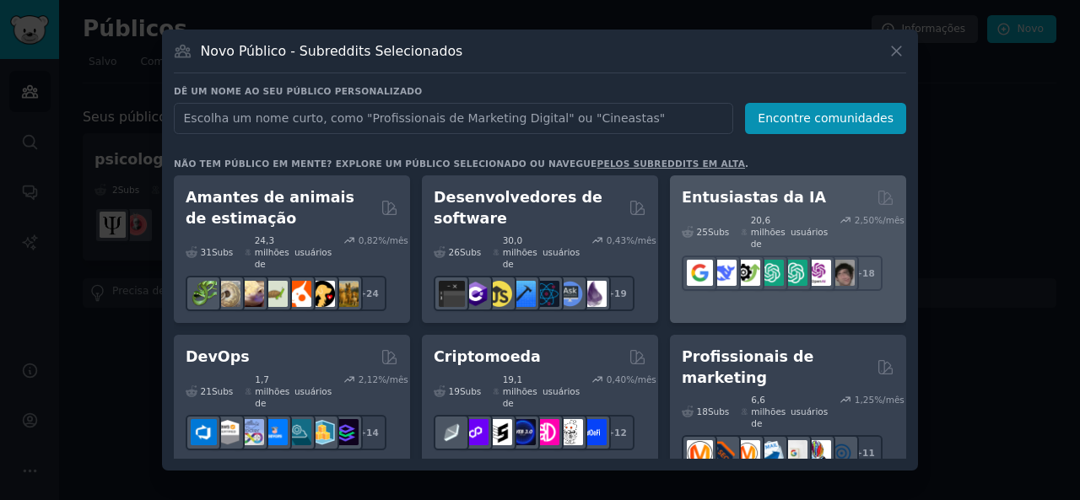
click at [828, 203] on div "Entusiastas da IA" at bounding box center [788, 197] width 213 height 21
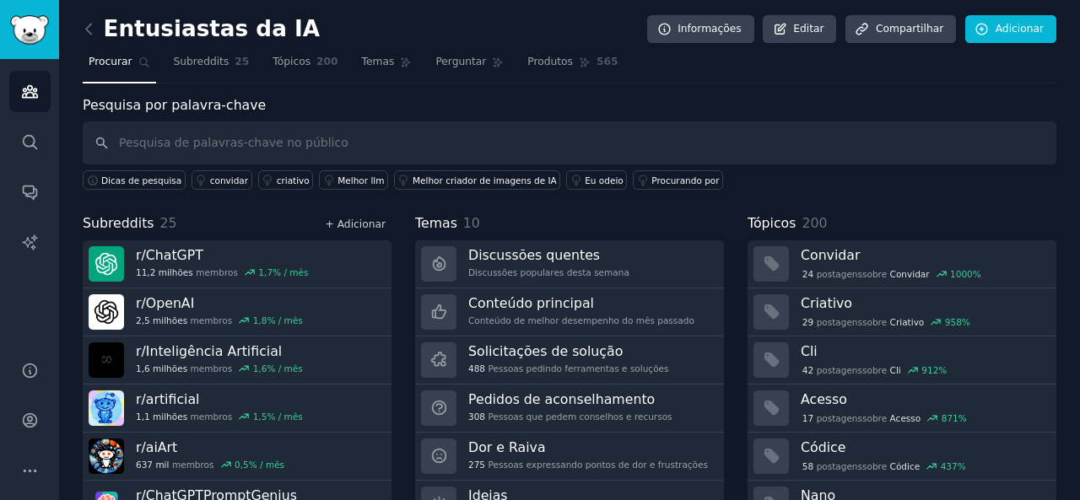
click at [366, 226] on font "+ Adicionar" at bounding box center [356, 224] width 60 height 12
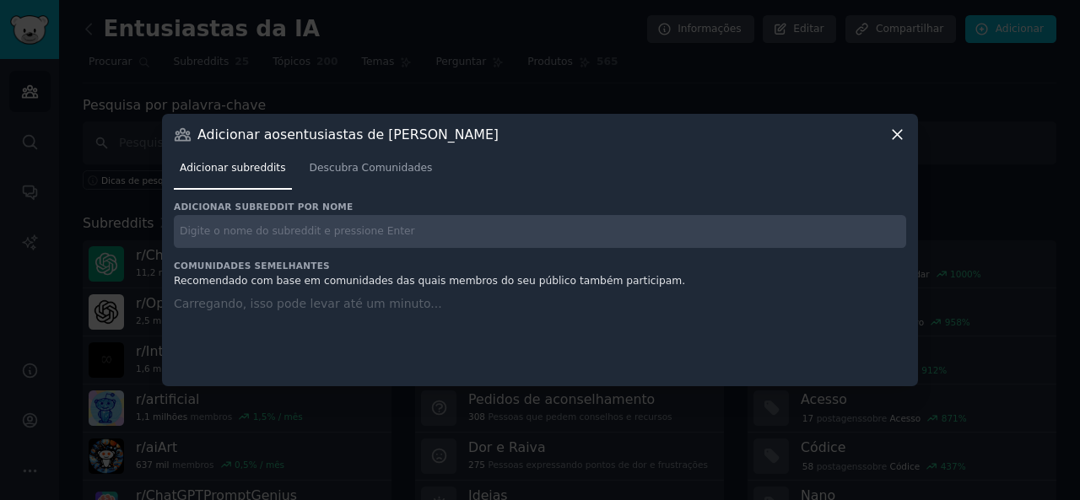
click at [418, 227] on input "text" at bounding box center [540, 231] width 732 height 33
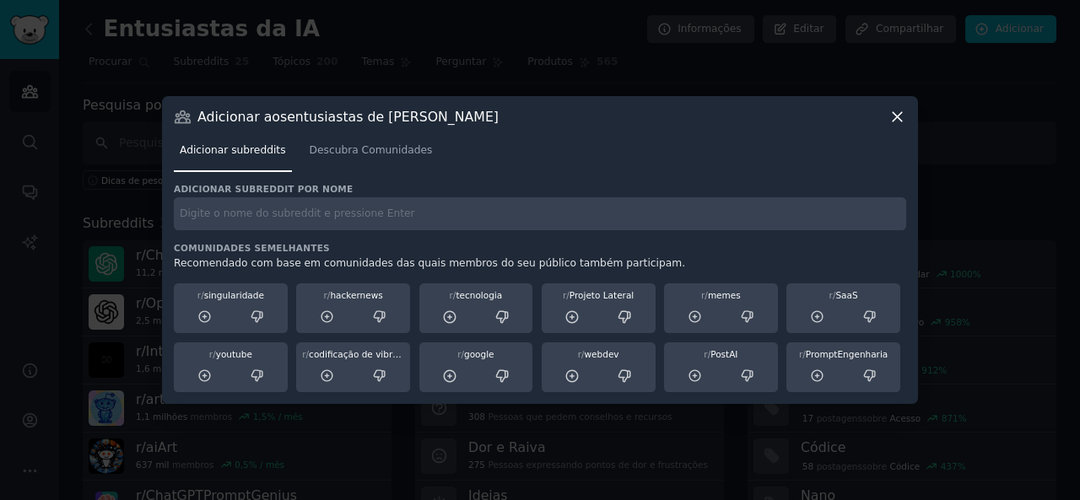
click at [897, 120] on icon at bounding box center [897, 117] width 18 height 18
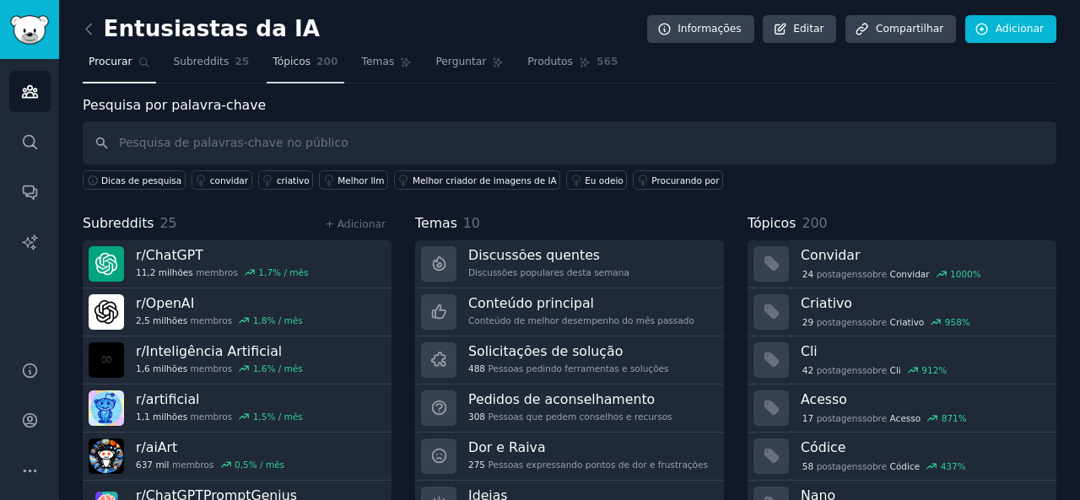
click at [309, 52] on link "Tópicos 200" at bounding box center [305, 66] width 77 height 35
click at [299, 69] on link "Tópicos 200" at bounding box center [305, 66] width 77 height 35
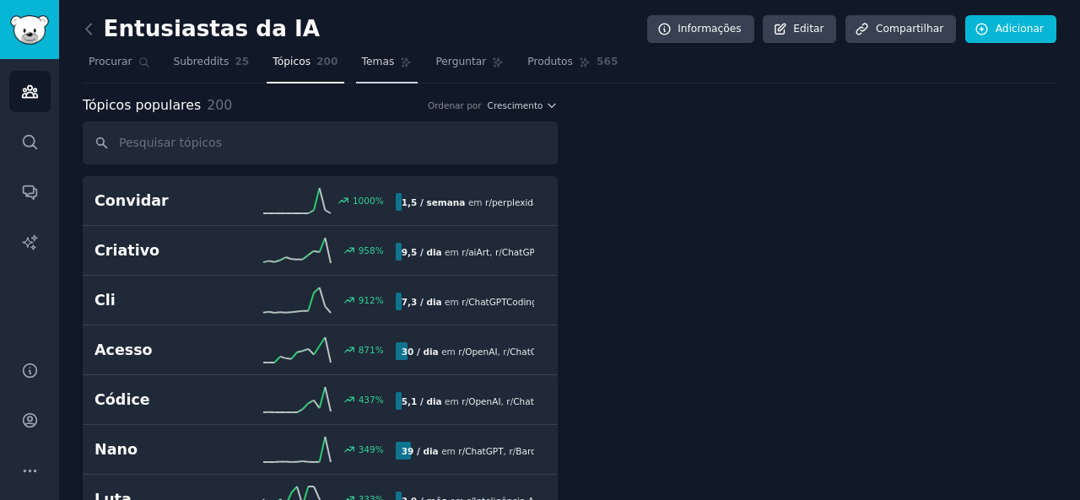
click at [400, 60] on icon at bounding box center [406, 63] width 12 height 12
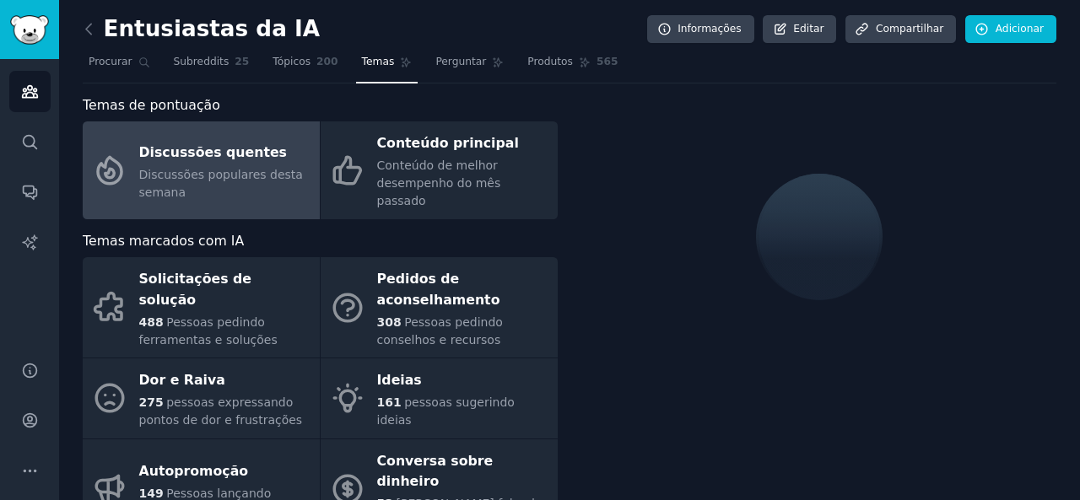
click at [256, 168] on font "Discussões populares desta semana" at bounding box center [221, 183] width 164 height 31
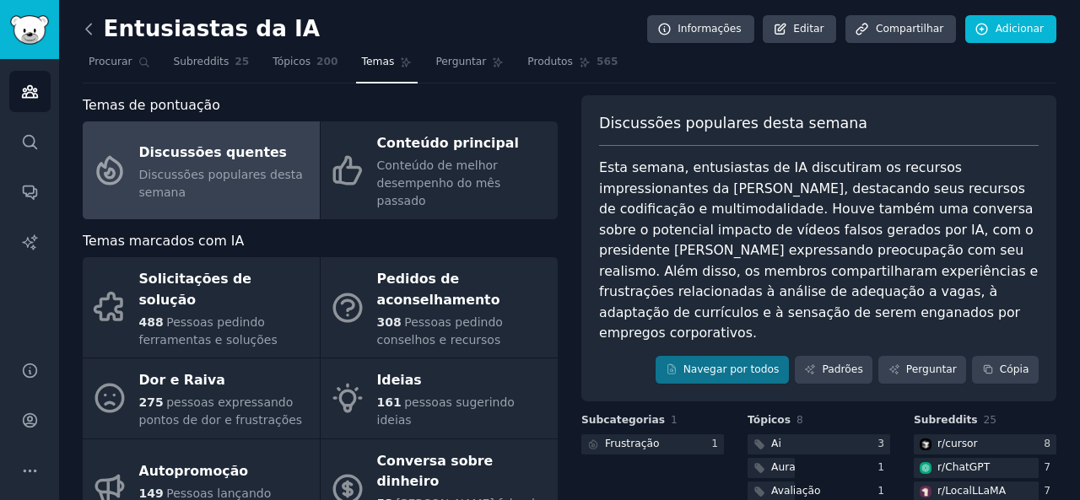
click at [90, 30] on icon at bounding box center [89, 29] width 18 height 18
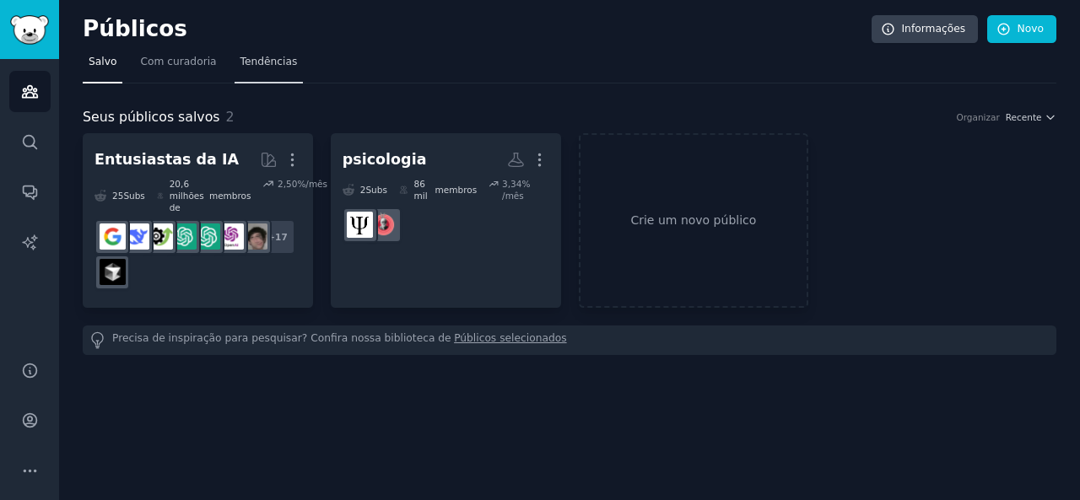
click at [240, 65] on font "Tendências" at bounding box center [268, 62] width 57 height 12
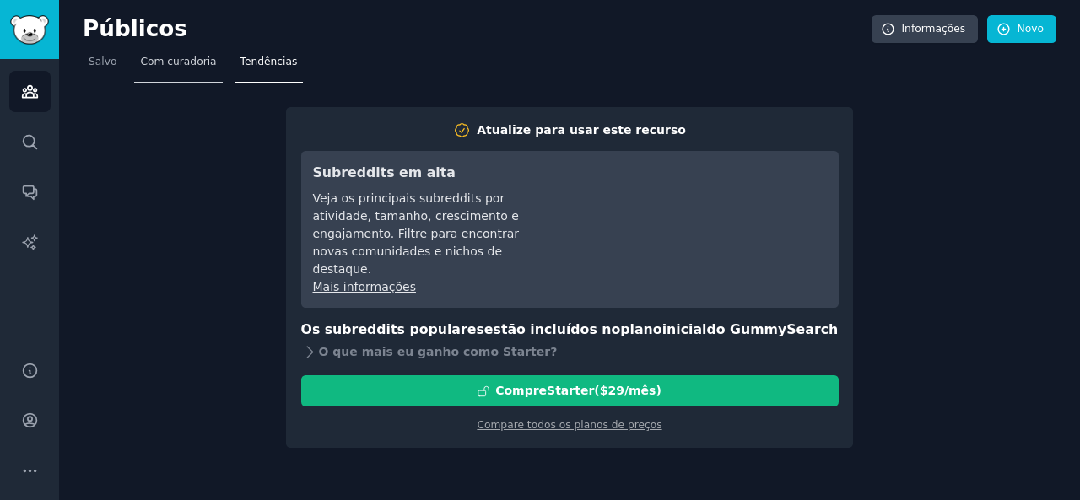
click at [185, 56] on font "Com curadoria" at bounding box center [178, 62] width 76 height 12
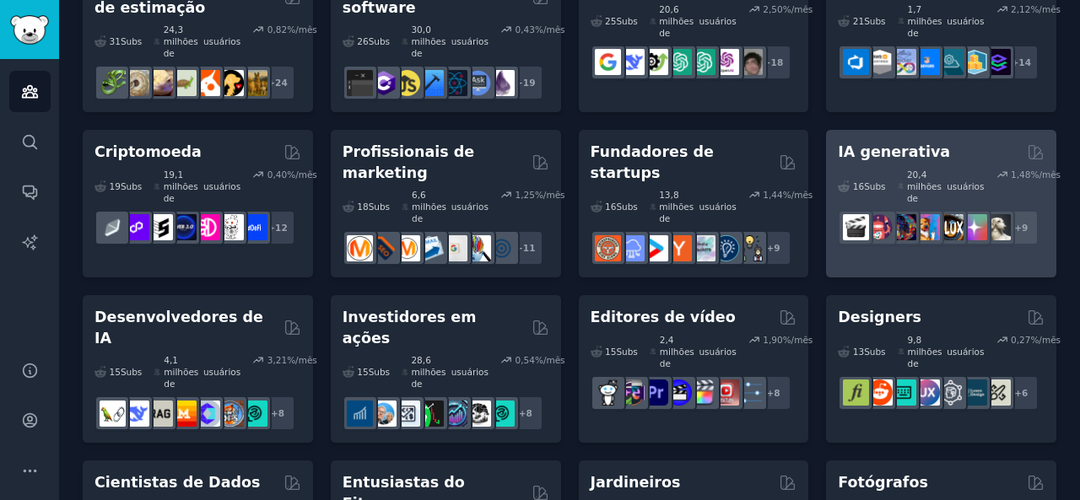
scroll to position [253, 0]
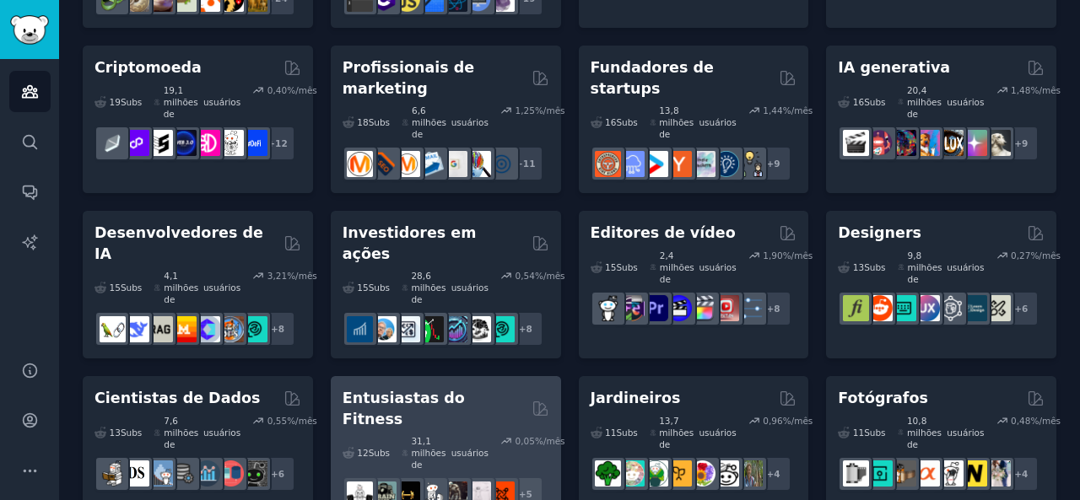
click at [503, 388] on div "Entusiastas do Fitness" at bounding box center [445, 408] width 207 height 41
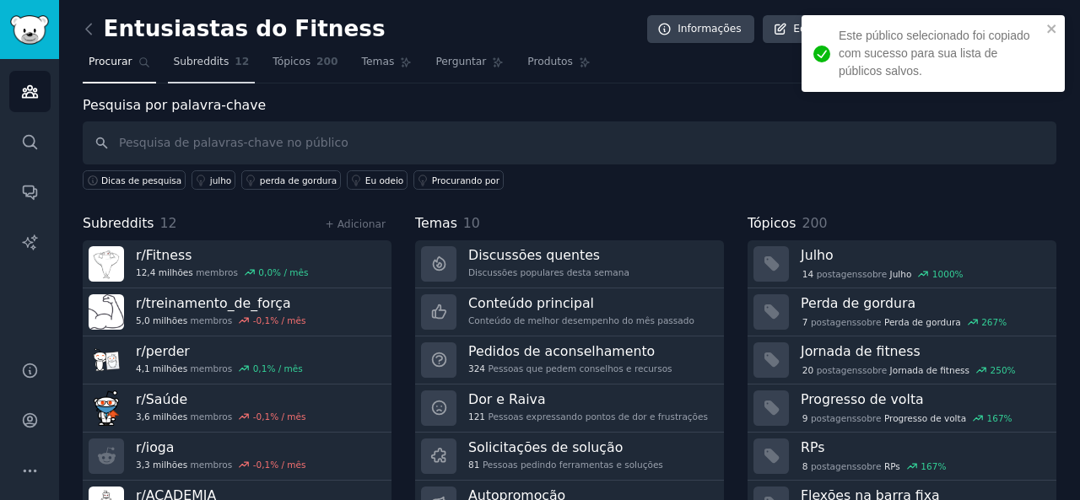
click at [213, 64] on font "Subreddits" at bounding box center [202, 62] width 56 height 12
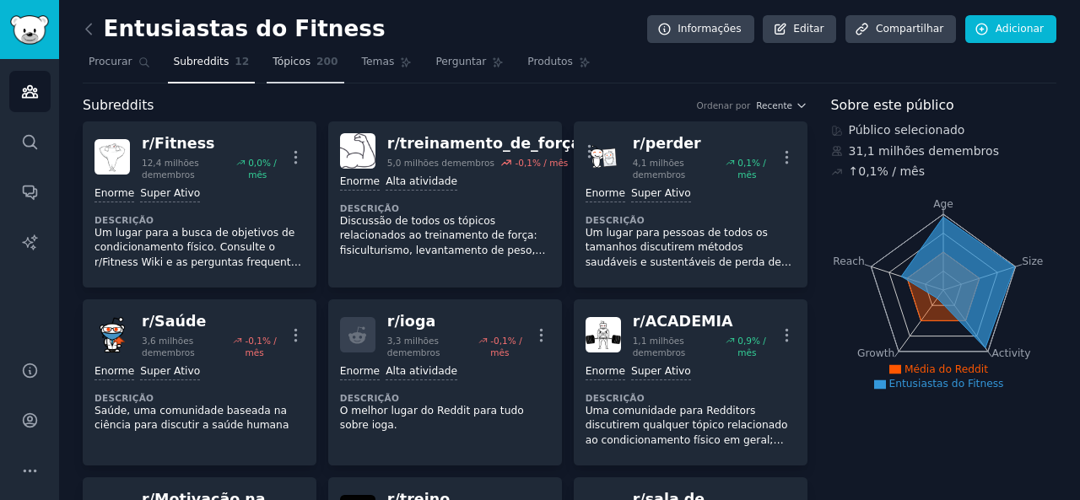
click at [290, 64] on font "Tópicos" at bounding box center [291, 62] width 38 height 12
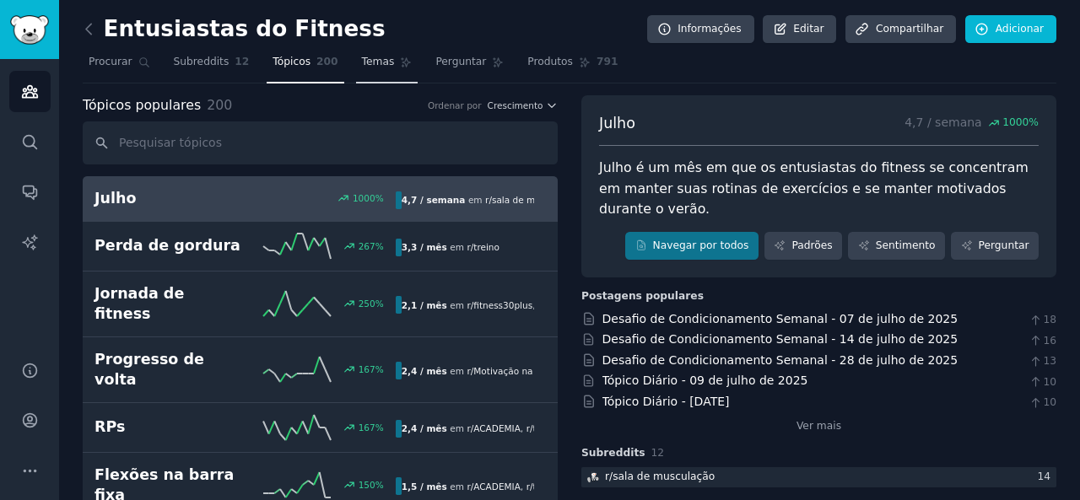
click at [368, 62] on font "Temas" at bounding box center [378, 62] width 33 height 12
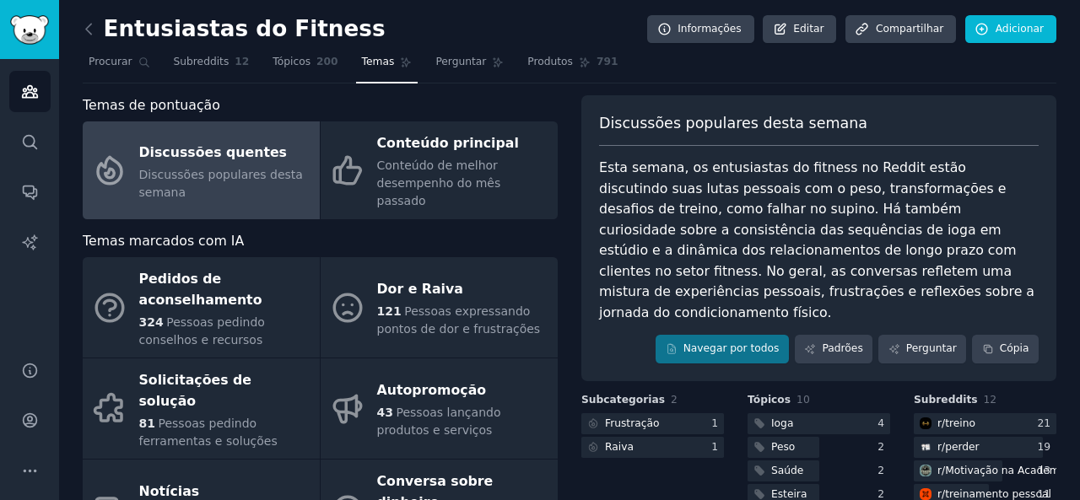
click at [81, 24] on div "Entusiastas do Fitness Informações Editar Compartilhar Adicionar Procurar Subre…" at bounding box center [569, 360] width 1021 height 720
click at [89, 23] on icon at bounding box center [89, 29] width 18 height 18
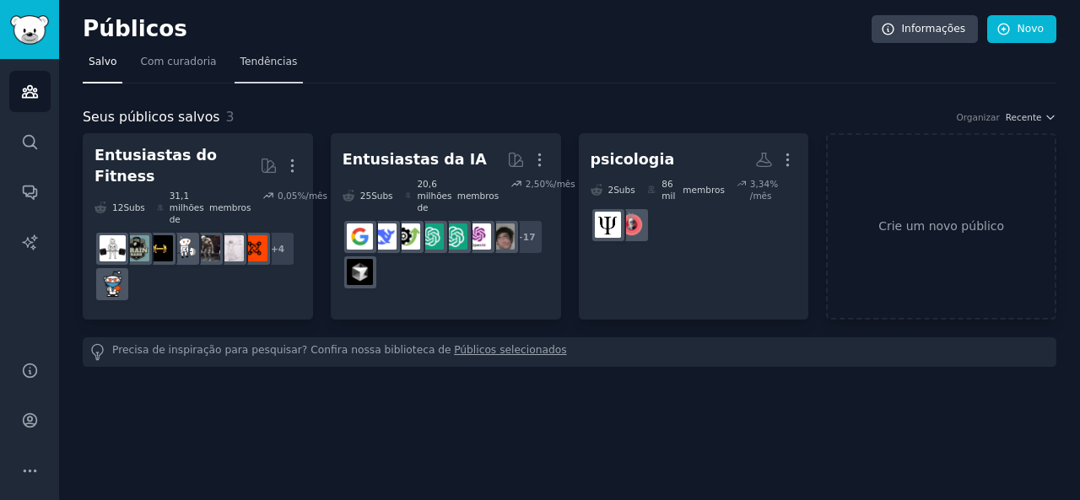
click at [244, 51] on link "Tendências" at bounding box center [268, 66] width 69 height 35
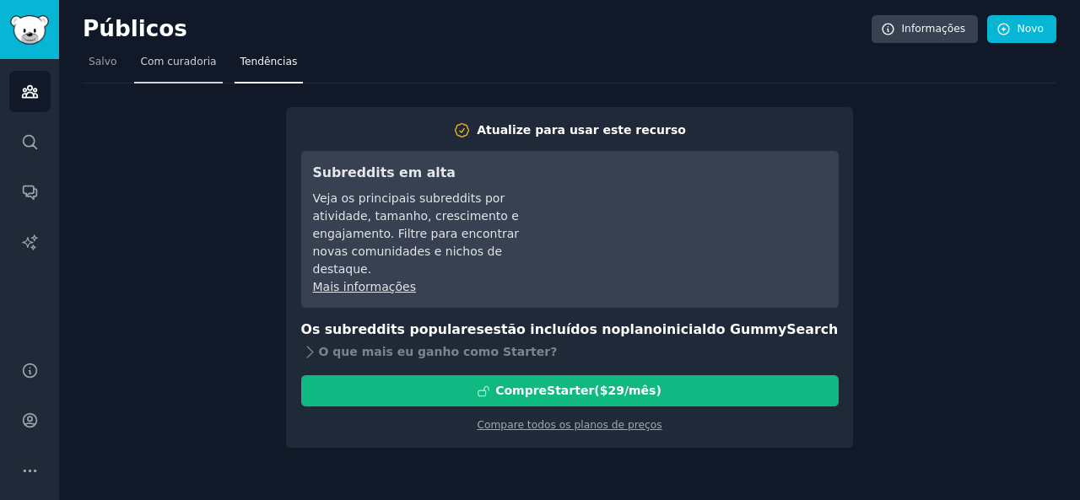
click at [177, 64] on font "Com curadoria" at bounding box center [178, 62] width 76 height 12
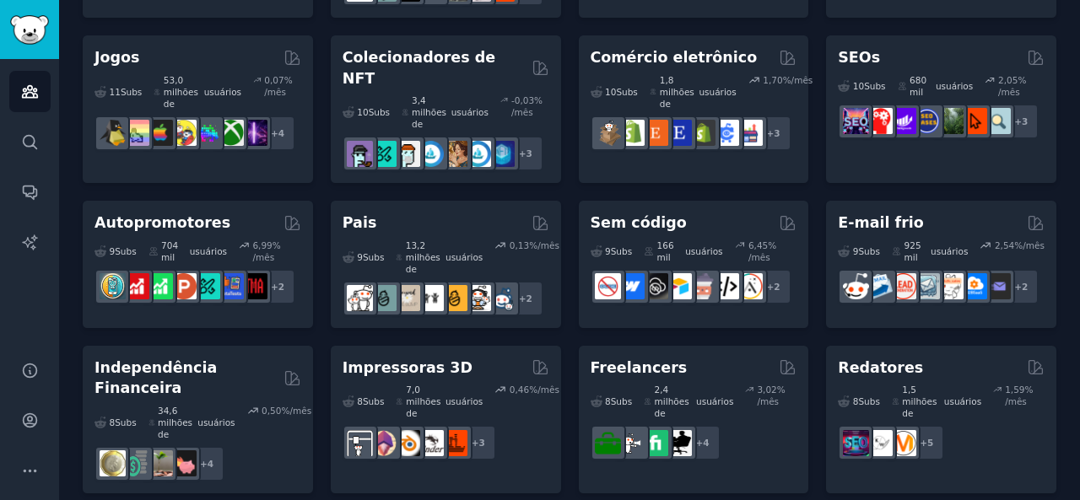
scroll to position [844, 0]
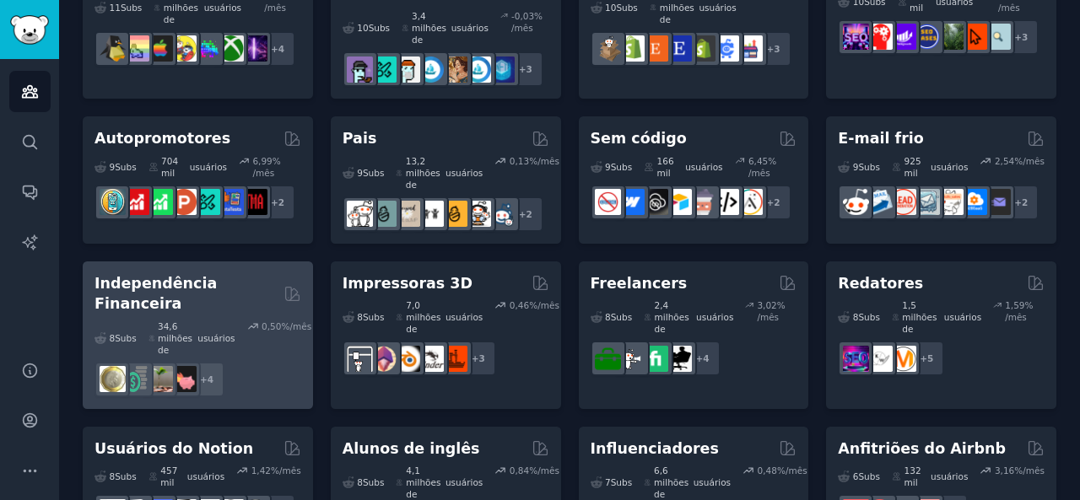
click at [269, 362] on div "+ 4" at bounding box center [197, 379] width 207 height 35
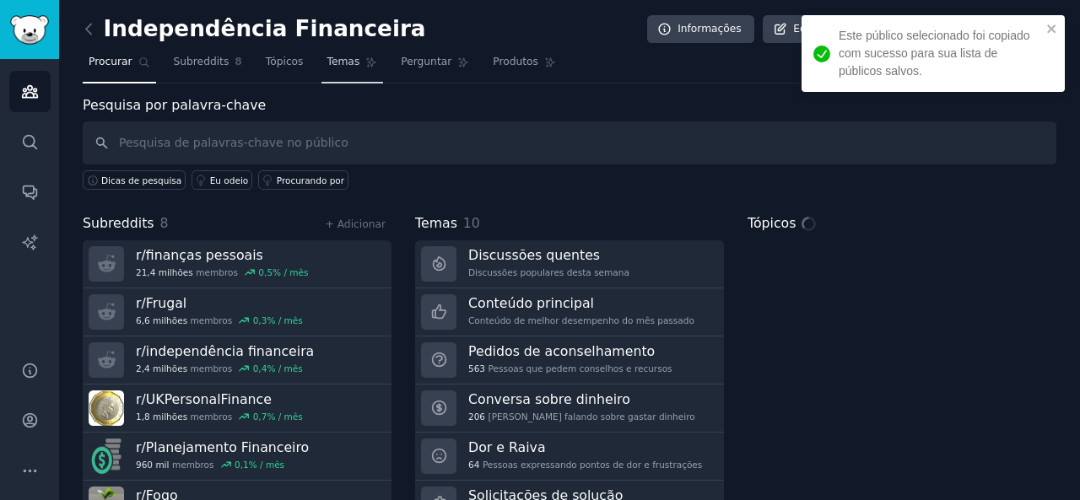
click at [327, 58] on font "Temas" at bounding box center [343, 62] width 33 height 12
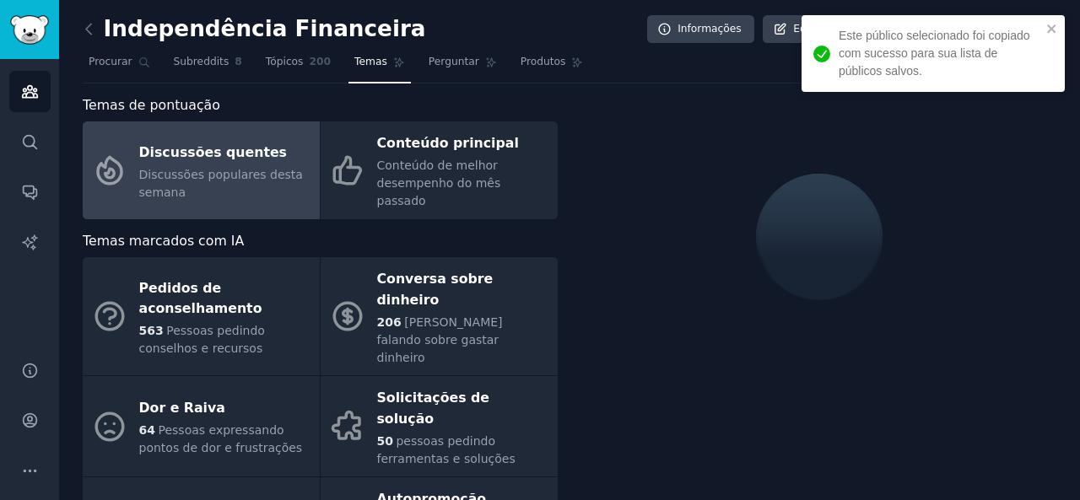
click at [285, 144] on div "Discussões quentes" at bounding box center [225, 152] width 172 height 27
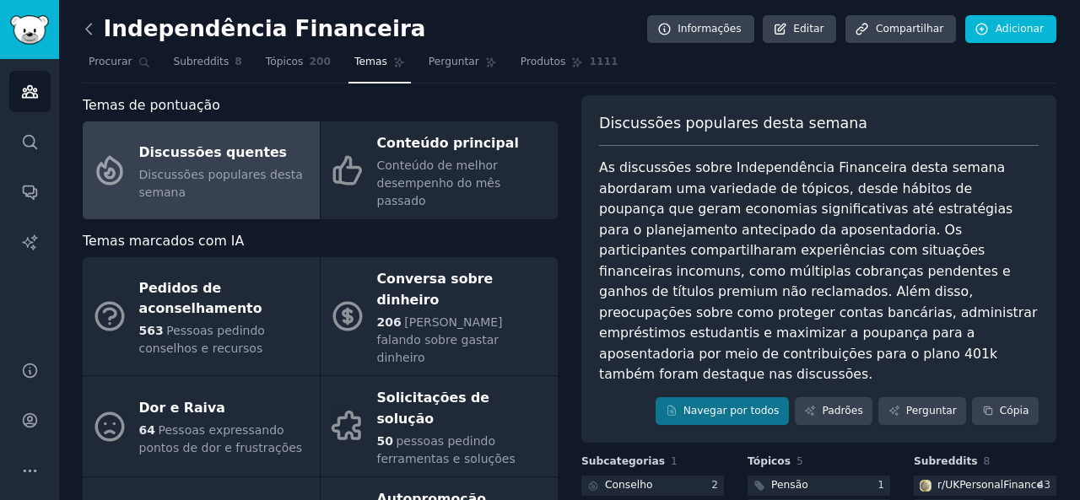
click at [88, 35] on icon at bounding box center [89, 29] width 18 height 18
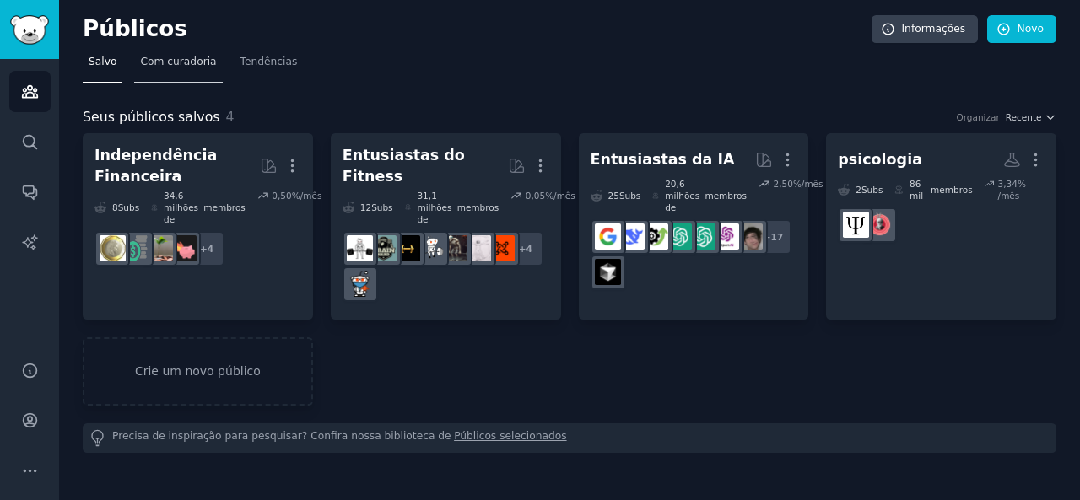
click at [176, 63] on font "Com curadoria" at bounding box center [178, 62] width 76 height 12
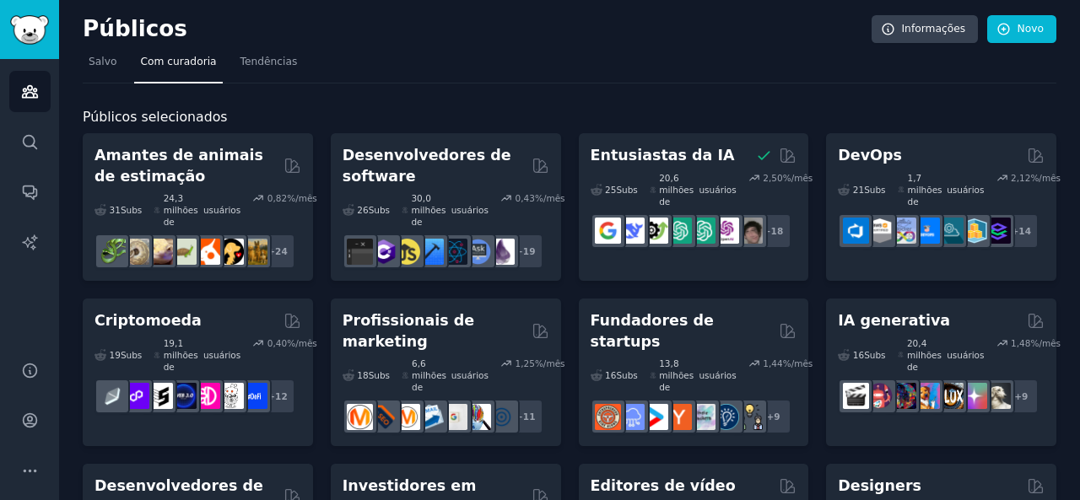
click at [97, 65] on font "Salvo" at bounding box center [103, 62] width 28 height 12
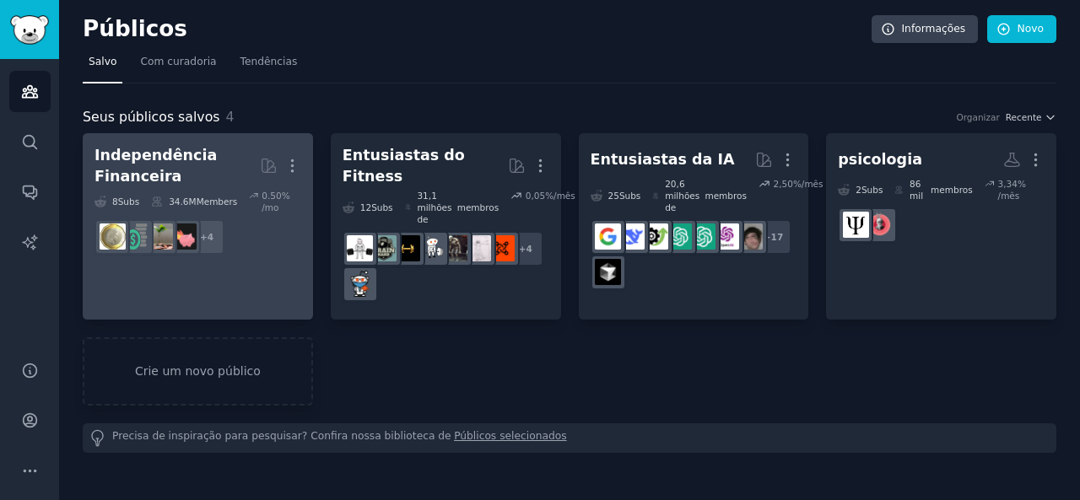
click at [224, 213] on div "34.6M Members" at bounding box center [194, 202] width 86 height 24
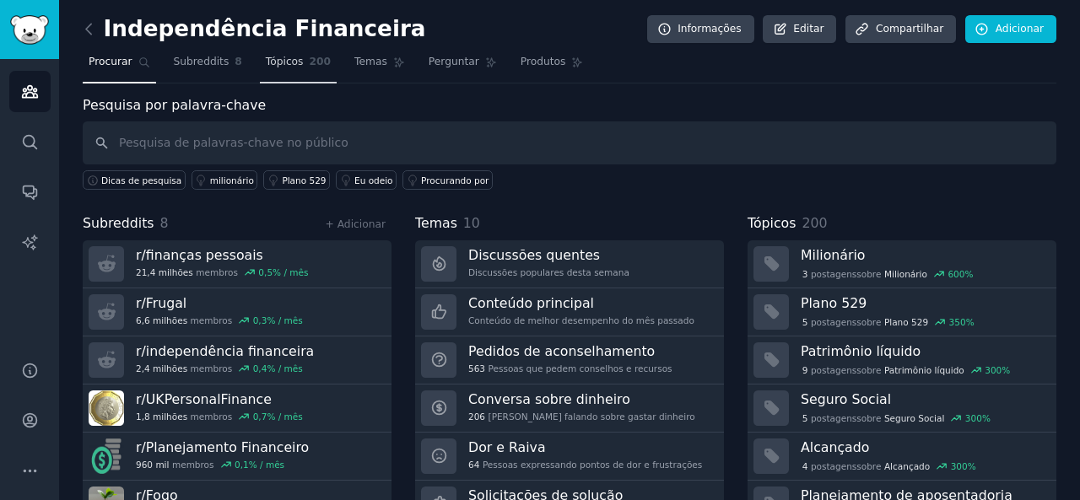
click at [288, 75] on link "Tópicos 200" at bounding box center [298, 66] width 77 height 35
click at [359, 62] on font "Temas" at bounding box center [370, 62] width 33 height 12
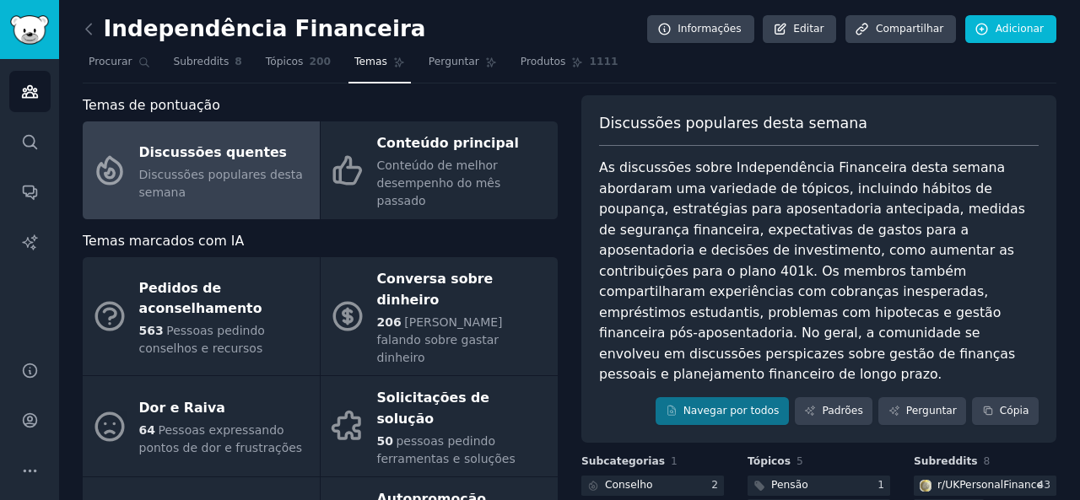
scroll to position [84, 0]
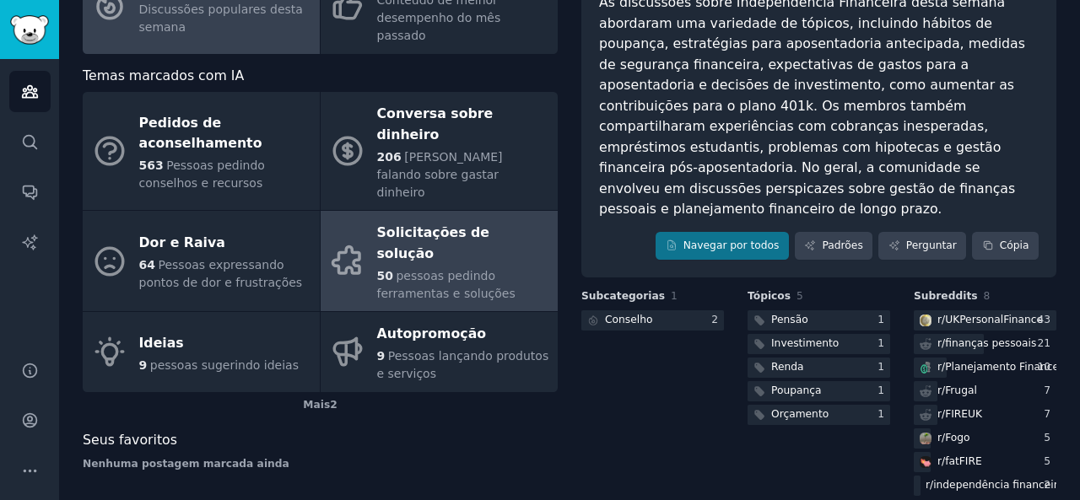
click at [449, 269] on font "pessoas pedindo ferramentas e soluções" at bounding box center [446, 284] width 138 height 31
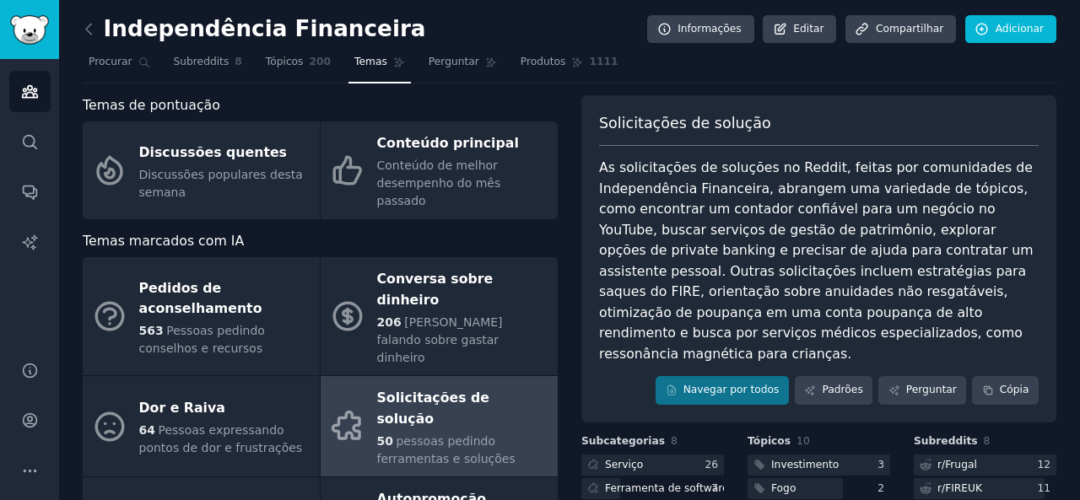
click at [98, 26] on link at bounding box center [93, 29] width 21 height 27
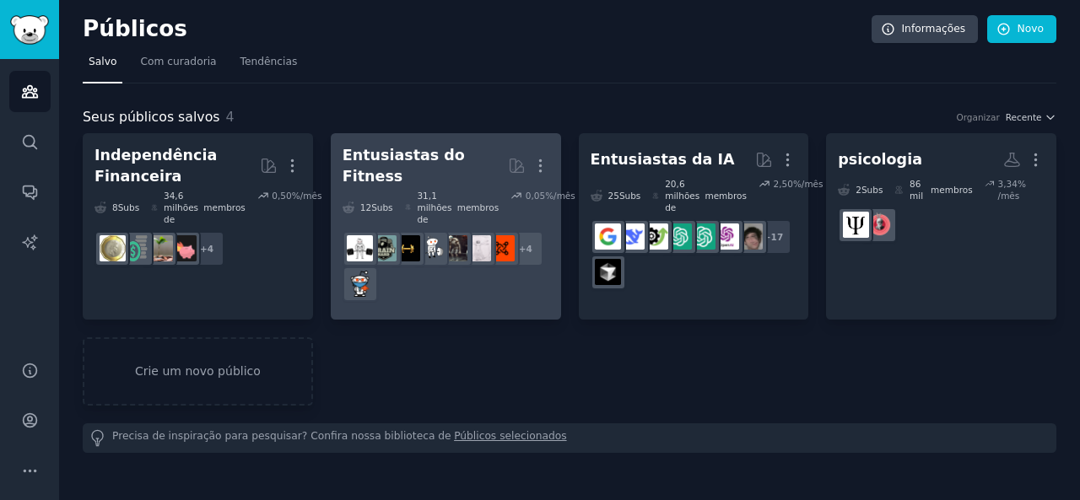
click at [450, 172] on h2 "Entusiastas do Fitness Mais" at bounding box center [445, 165] width 207 height 41
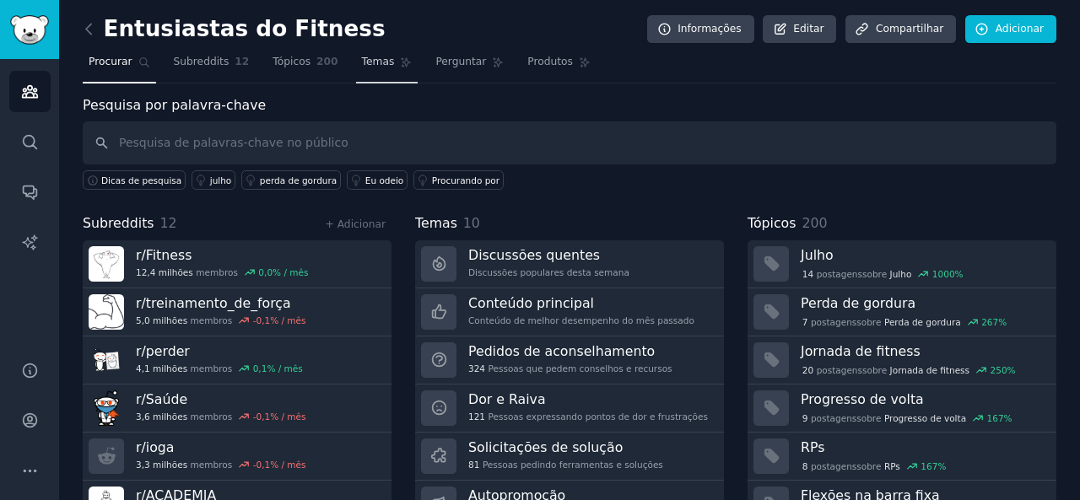
click at [365, 59] on font "Temas" at bounding box center [378, 62] width 33 height 12
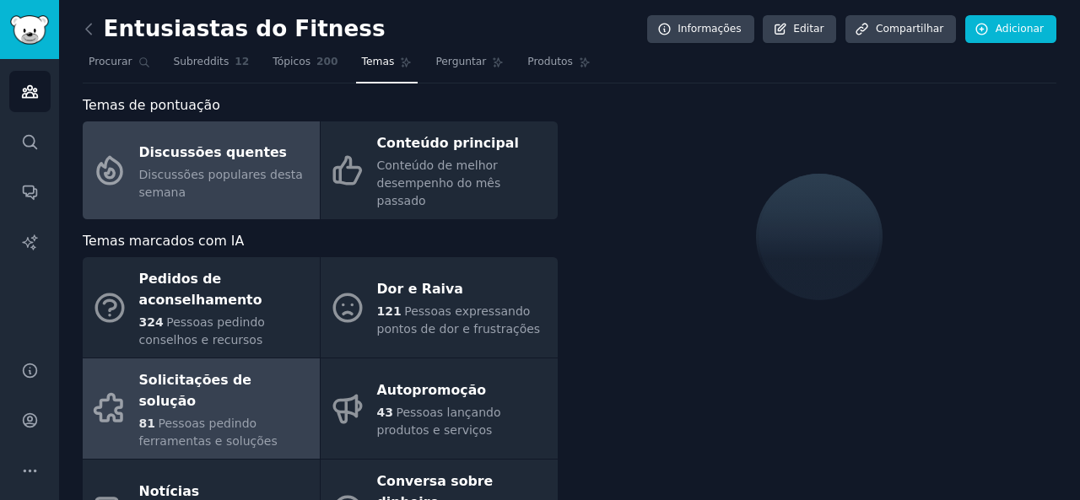
click at [270, 415] on div "81 Pessoas pedindo ferramentas e soluções" at bounding box center [225, 432] width 172 height 35
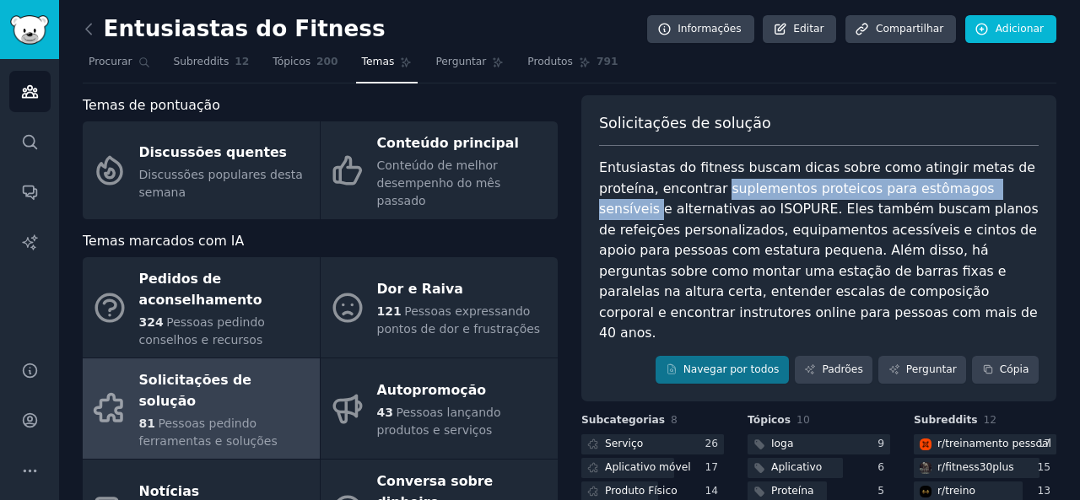
drag, startPoint x: 656, startPoint y: 190, endPoint x: 944, endPoint y: 187, distance: 287.6
click at [944, 187] on font "Entusiastas do fitness buscam dicas sobre como atingir metas de proteína, encon…" at bounding box center [821, 249] width 444 height 181
copy font "suplementos proteicos para estômagos sensíveis"
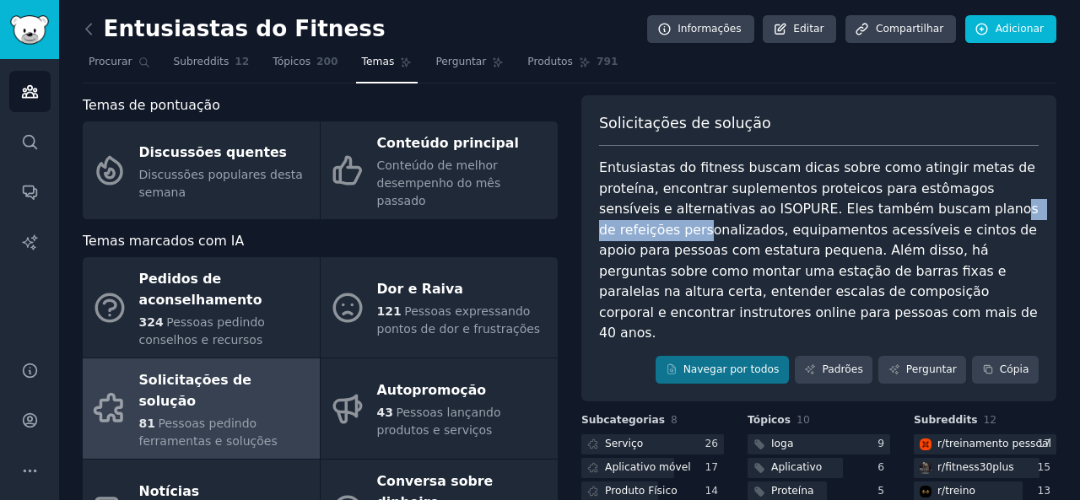
drag, startPoint x: 835, startPoint y: 212, endPoint x: 943, endPoint y: 205, distance: 108.2
click at [943, 205] on font "Entusiastas do fitness buscam dicas sobre como atingir metas de proteína, encon…" at bounding box center [821, 249] width 444 height 181
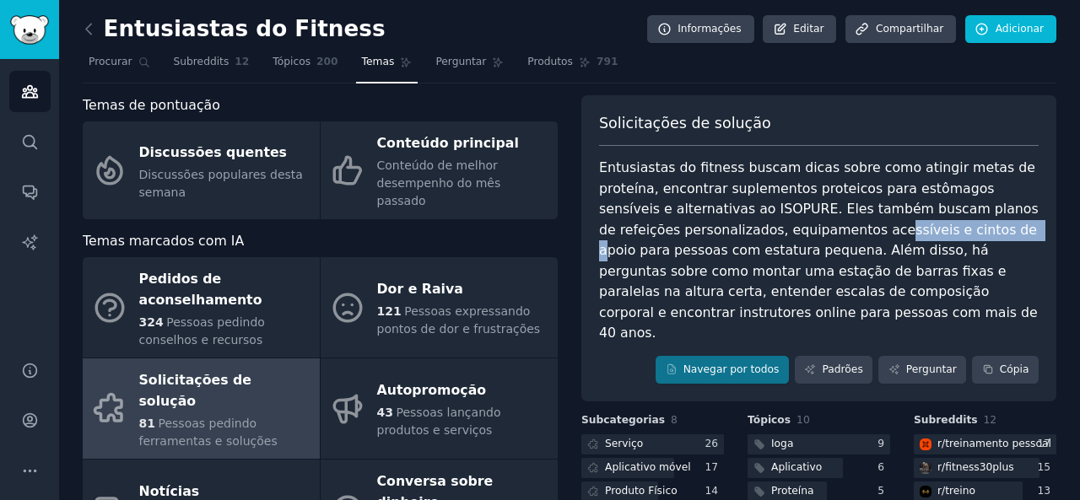
drag, startPoint x: 703, startPoint y: 231, endPoint x: 822, endPoint y: 232, distance: 118.1
click at [822, 232] on font "Entusiastas do fitness buscam dicas sobre como atingir metas de proteína, encon…" at bounding box center [821, 249] width 444 height 181
click at [894, 228] on font "Entusiastas do fitness buscam dicas sobre como atingir metas de proteína, encon…" at bounding box center [821, 249] width 444 height 181
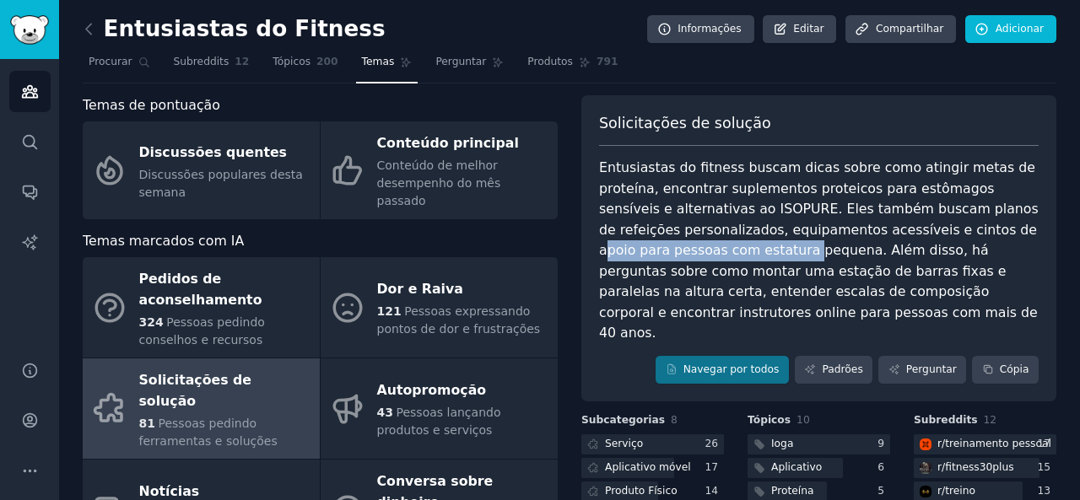
drag, startPoint x: 818, startPoint y: 232, endPoint x: 1057, endPoint y: 228, distance: 238.7
click at [1057, 228] on div "Entusiastas do Fitness Informações Editar Compartilhar Adicionar Procurar Subre…" at bounding box center [569, 347] width 1021 height 694
